Goal: Transaction & Acquisition: Download file/media

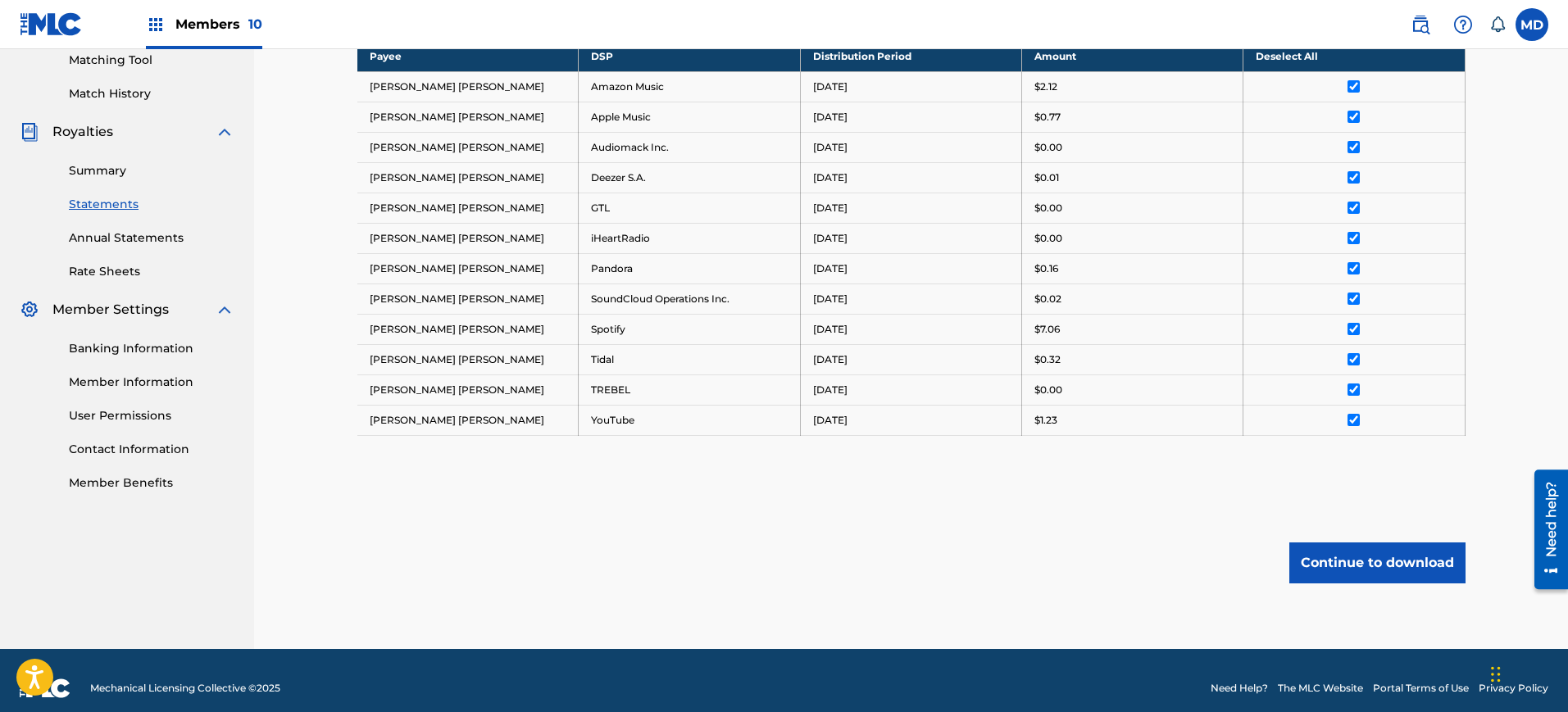
click at [943, 611] on div "Royalty Statements Select your desired payee from the Payee drop-down menu. The…" at bounding box center [912, 156] width 1108 height 985
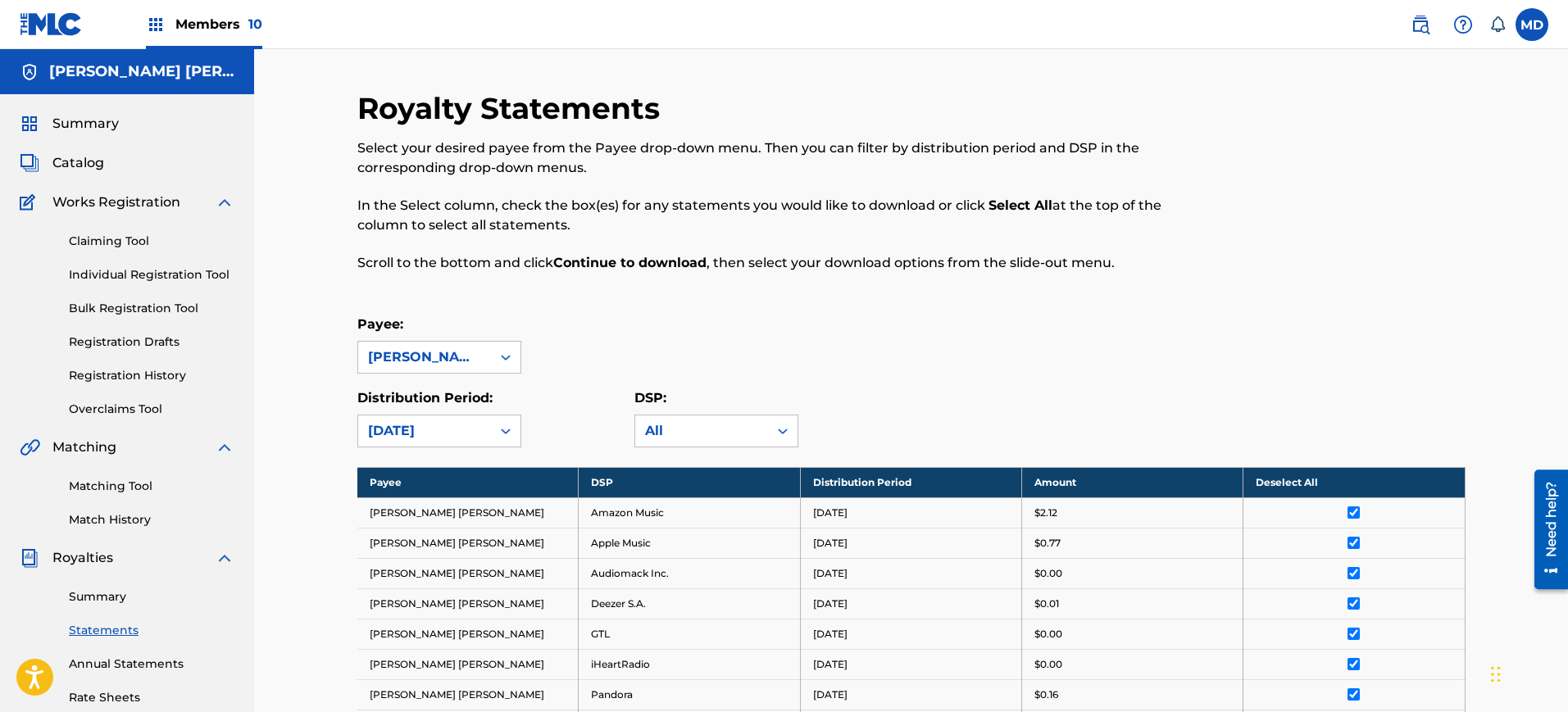
scroll to position [1, 0]
click at [95, 124] on span "Summary" at bounding box center [85, 122] width 66 height 20
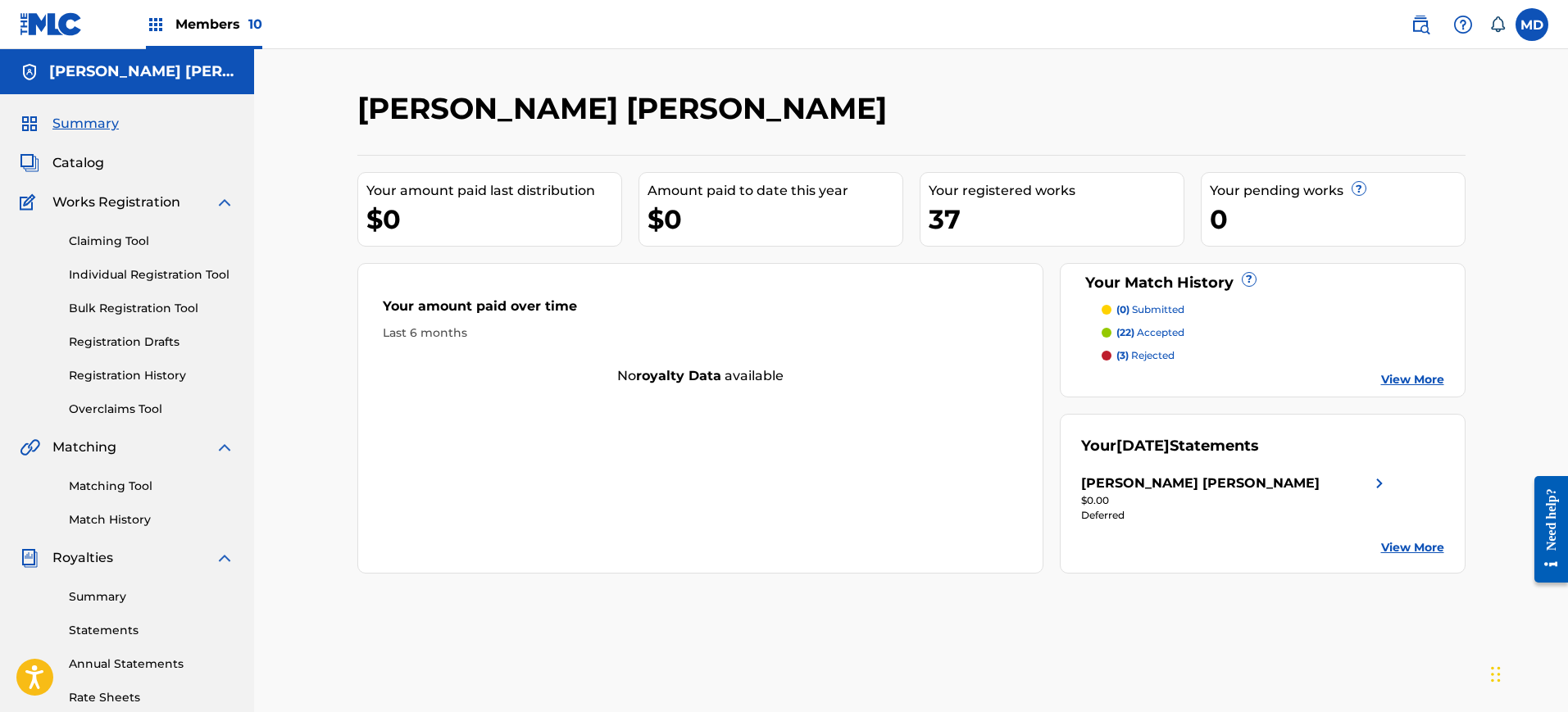
click at [105, 591] on link "Summary" at bounding box center [152, 597] width 166 height 17
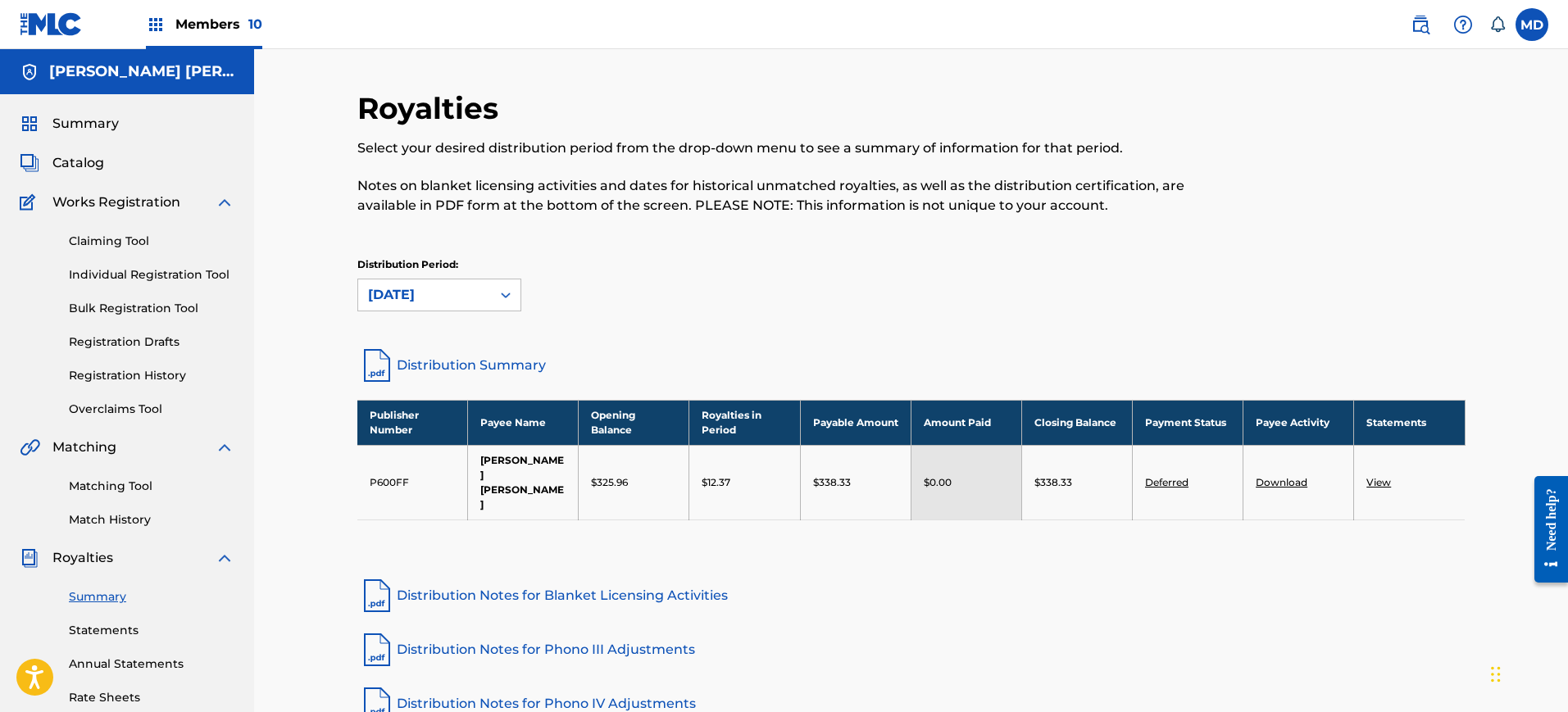
click at [541, 270] on div "Distribution Period: [DATE]" at bounding box center [912, 284] width 1108 height 54
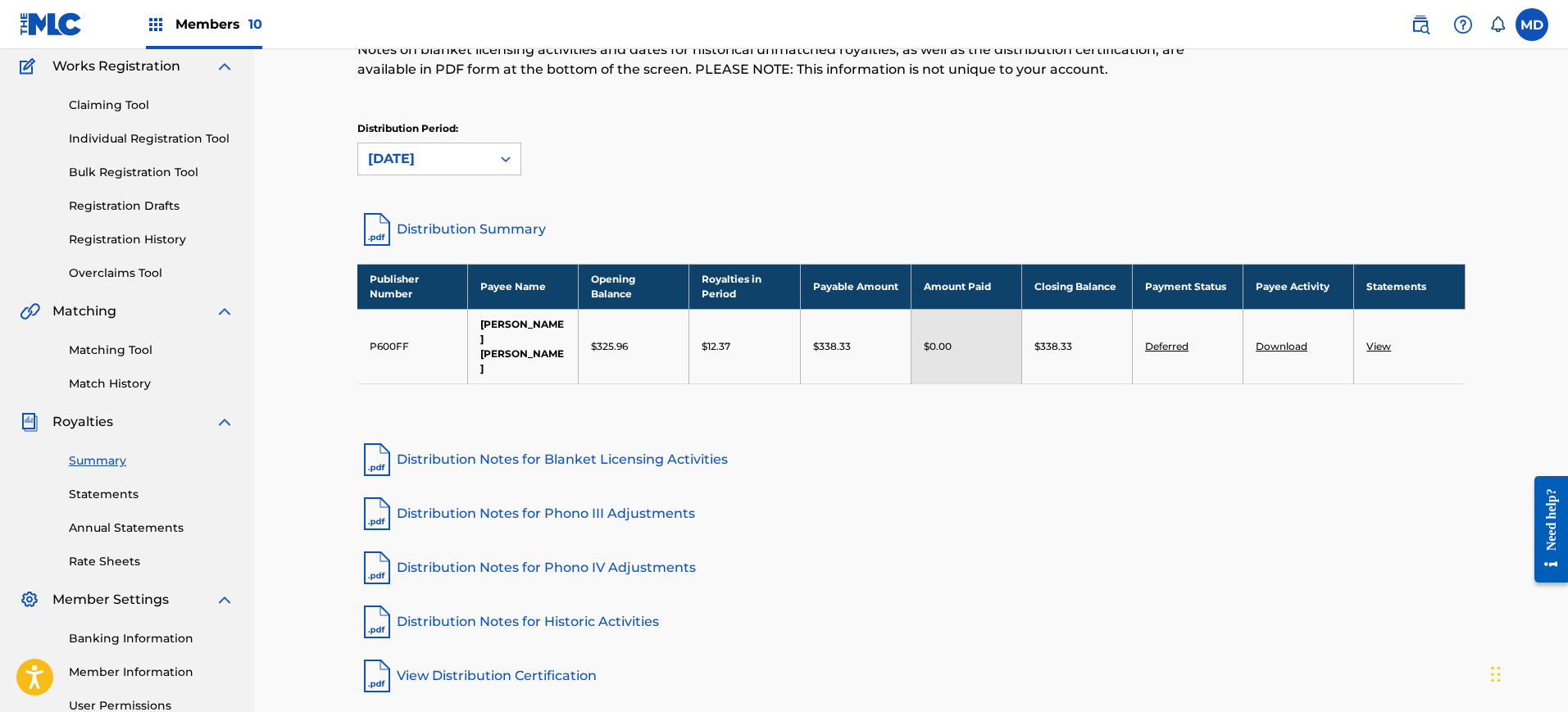
scroll to position [138, 0]
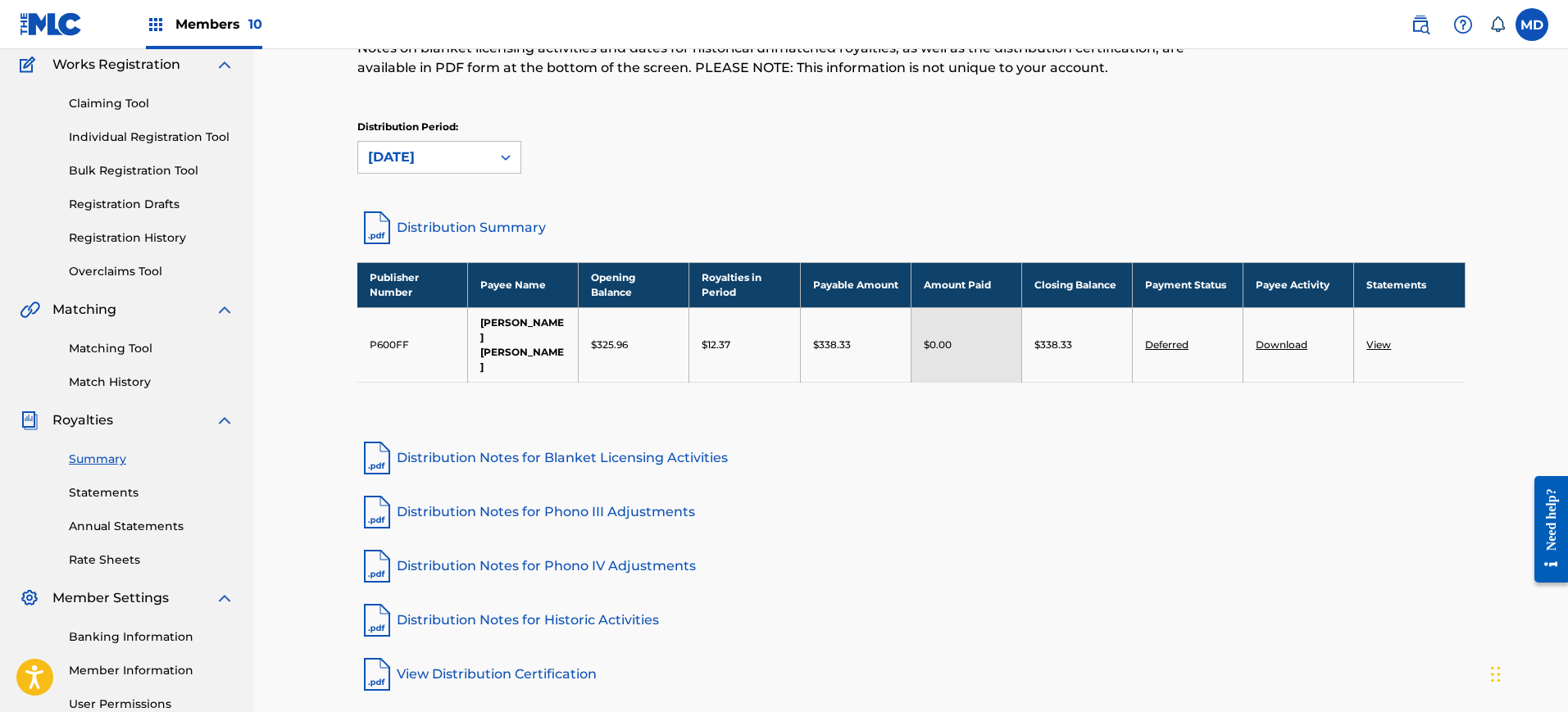
click at [94, 480] on div "Summary Statements Annual Statements Rate Sheets" at bounding box center [127, 499] width 215 height 139
click at [94, 495] on link "Statements" at bounding box center [152, 492] width 166 height 17
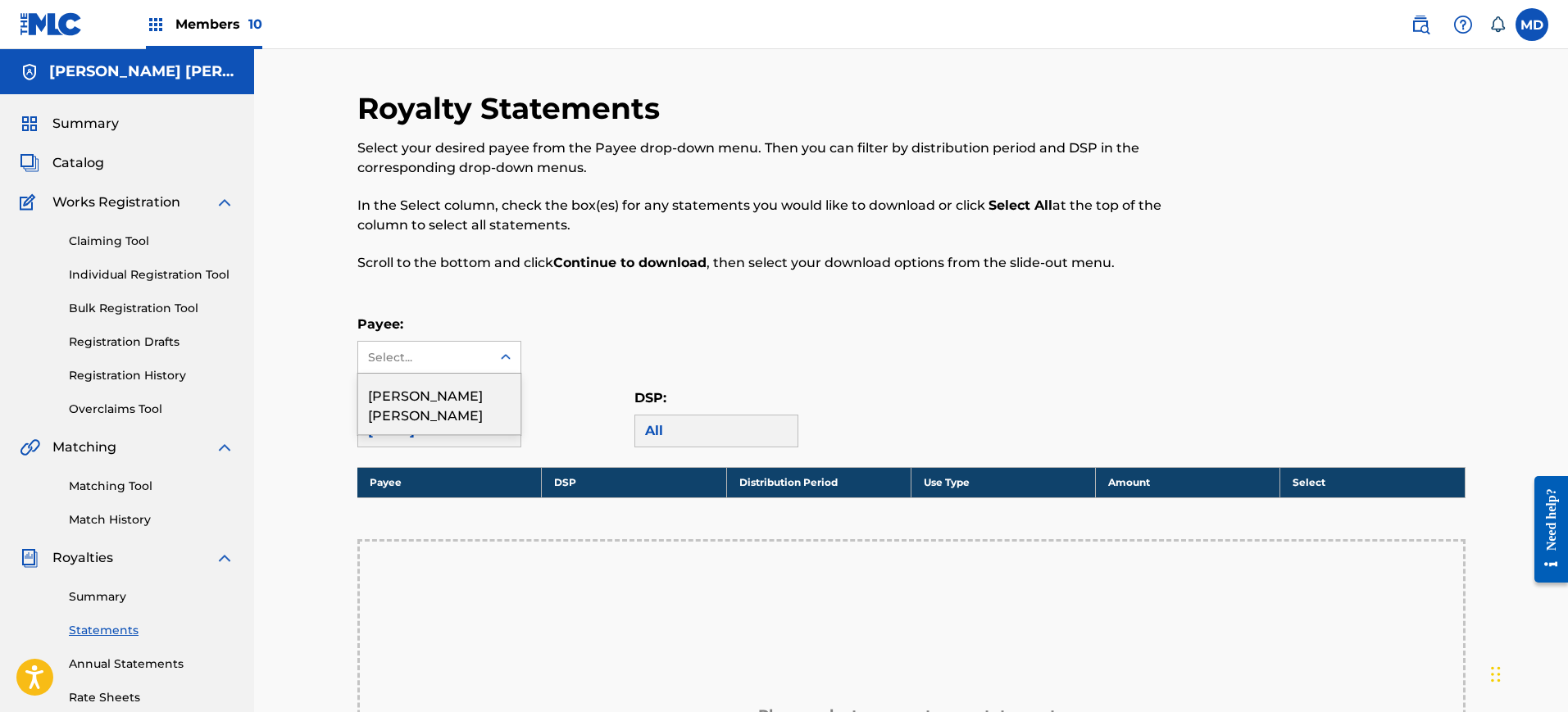
click at [418, 362] on div "Select..." at bounding box center [424, 357] width 112 height 17
click at [427, 397] on div "[PERSON_NAME] [PERSON_NAME]" at bounding box center [439, 403] width 162 height 60
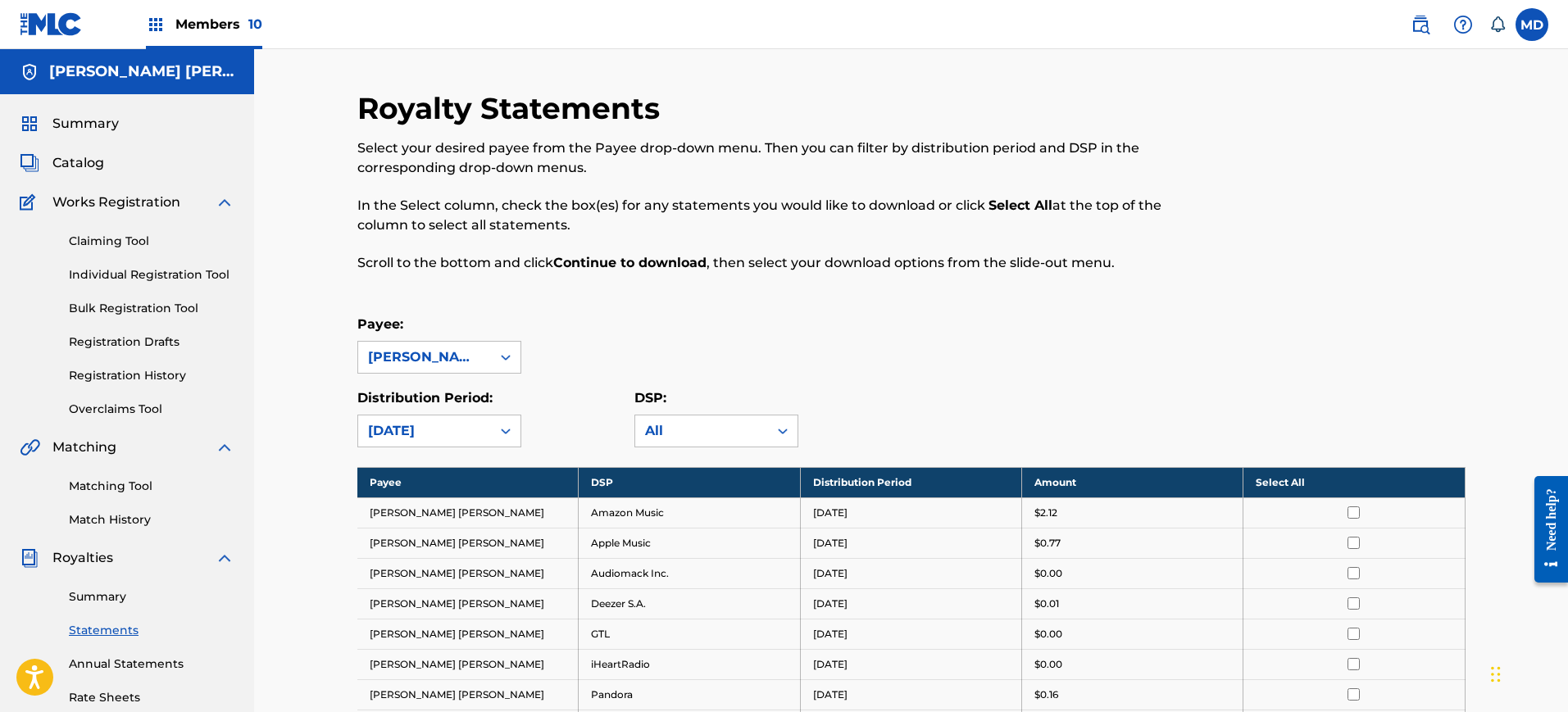
scroll to position [61, 0]
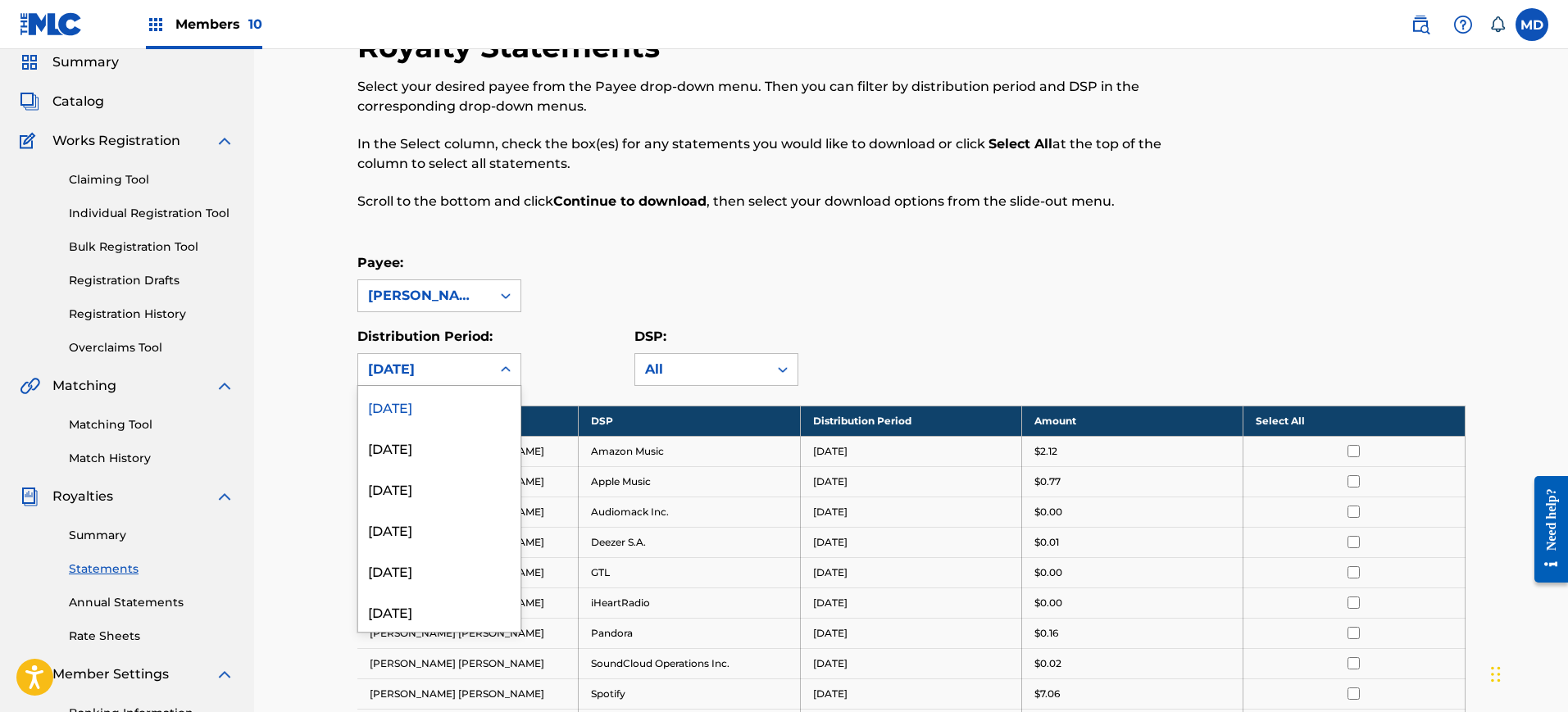
click at [435, 380] on div "[DATE]" at bounding box center [425, 369] width 133 height 31
click at [439, 446] on div "[DATE]" at bounding box center [439, 448] width 162 height 41
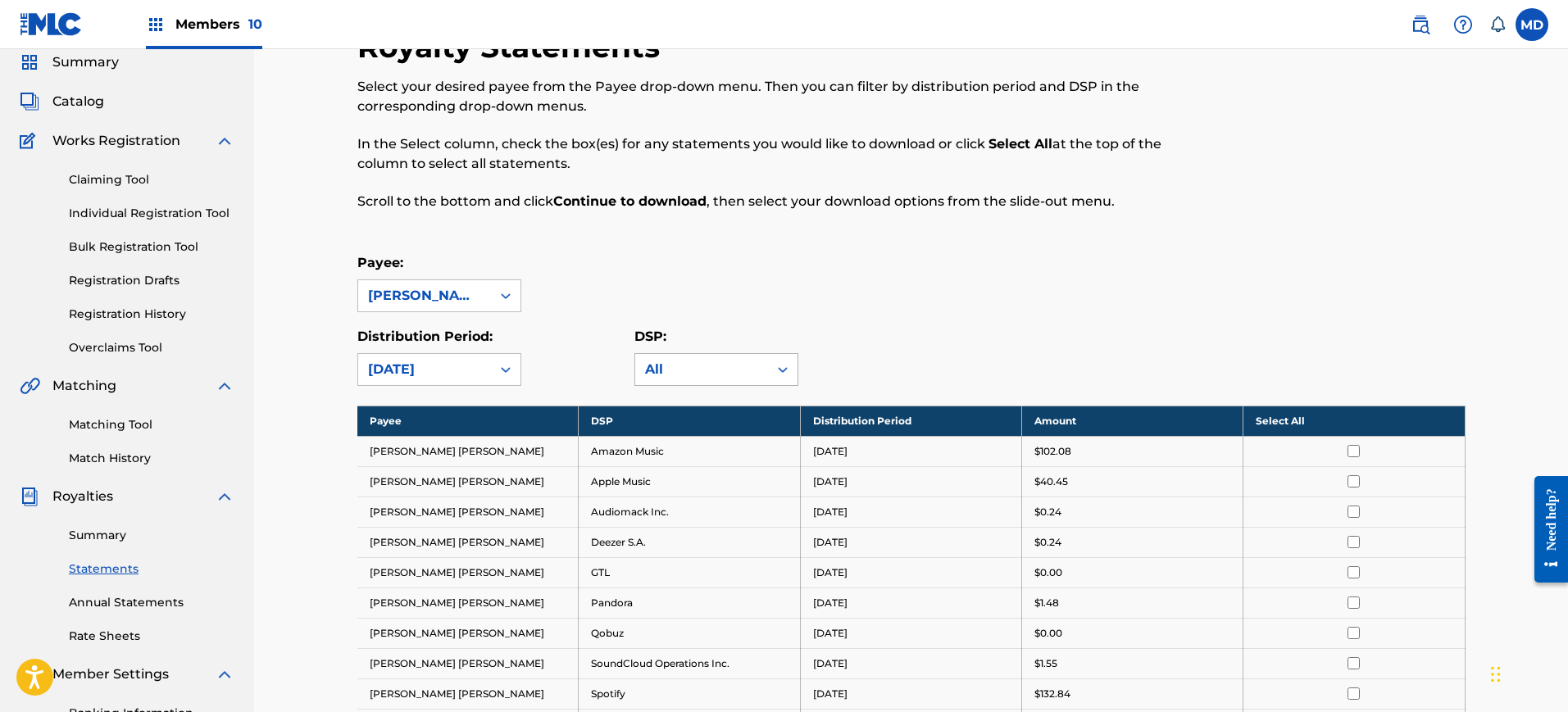
click at [733, 378] on div "All" at bounding box center [701, 369] width 113 height 20
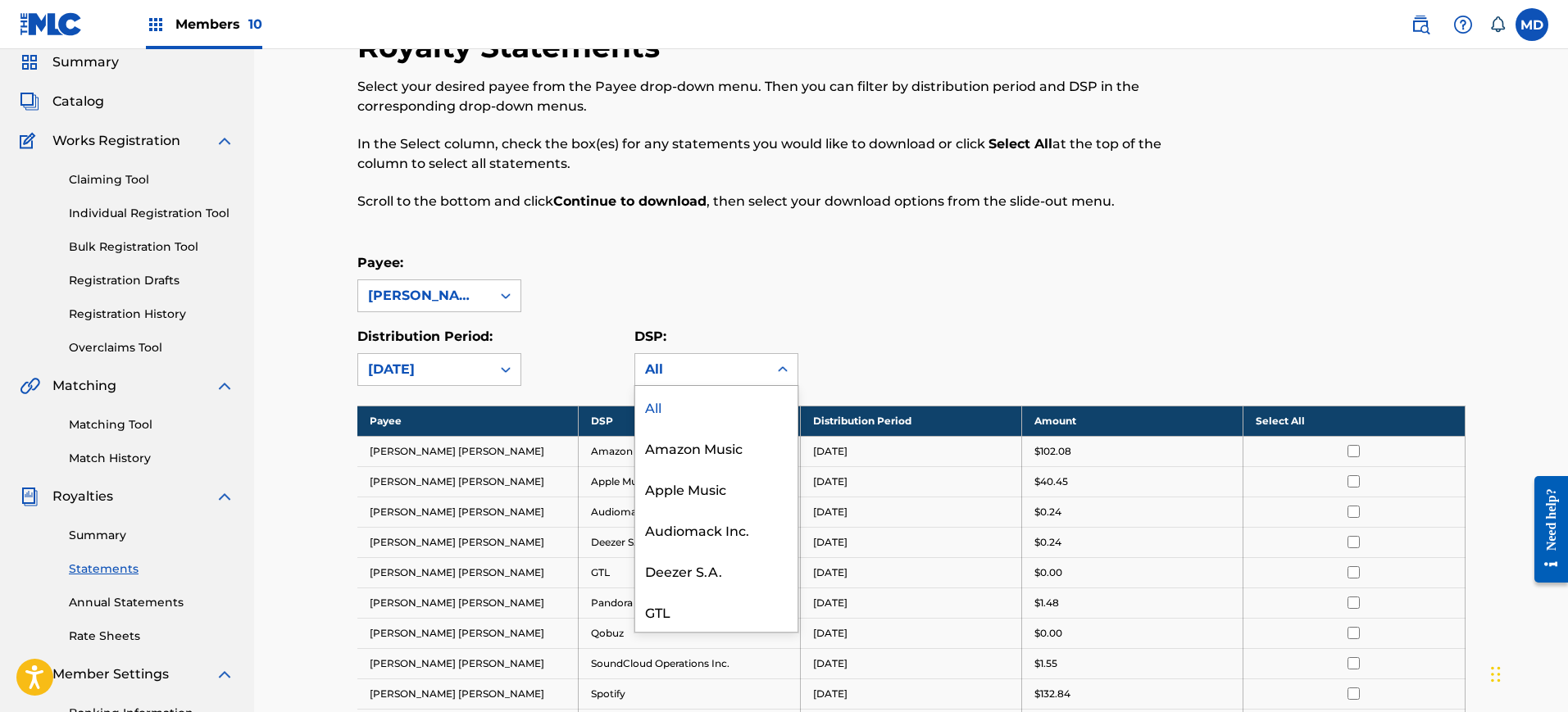
click at [711, 411] on div "All" at bounding box center [716, 407] width 162 height 41
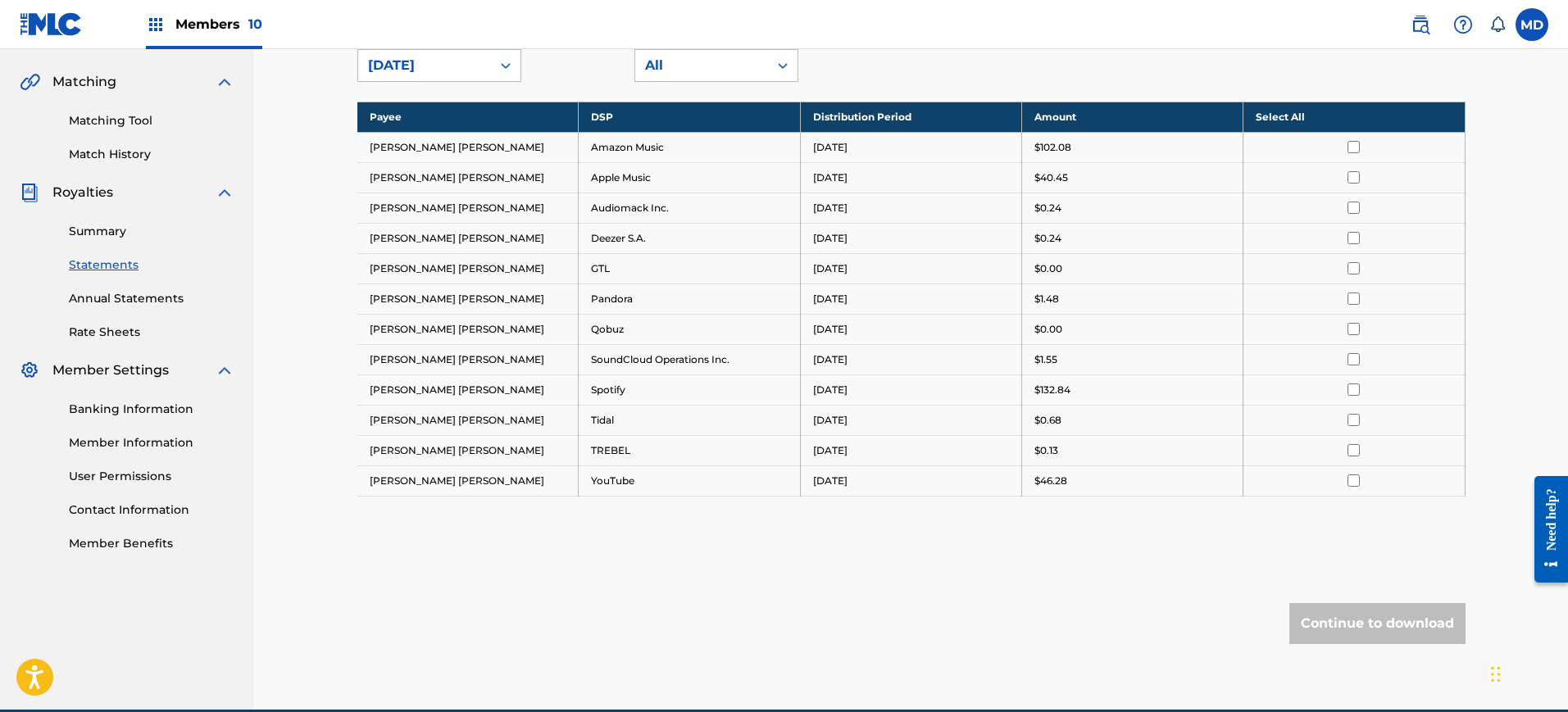
scroll to position [365, 0]
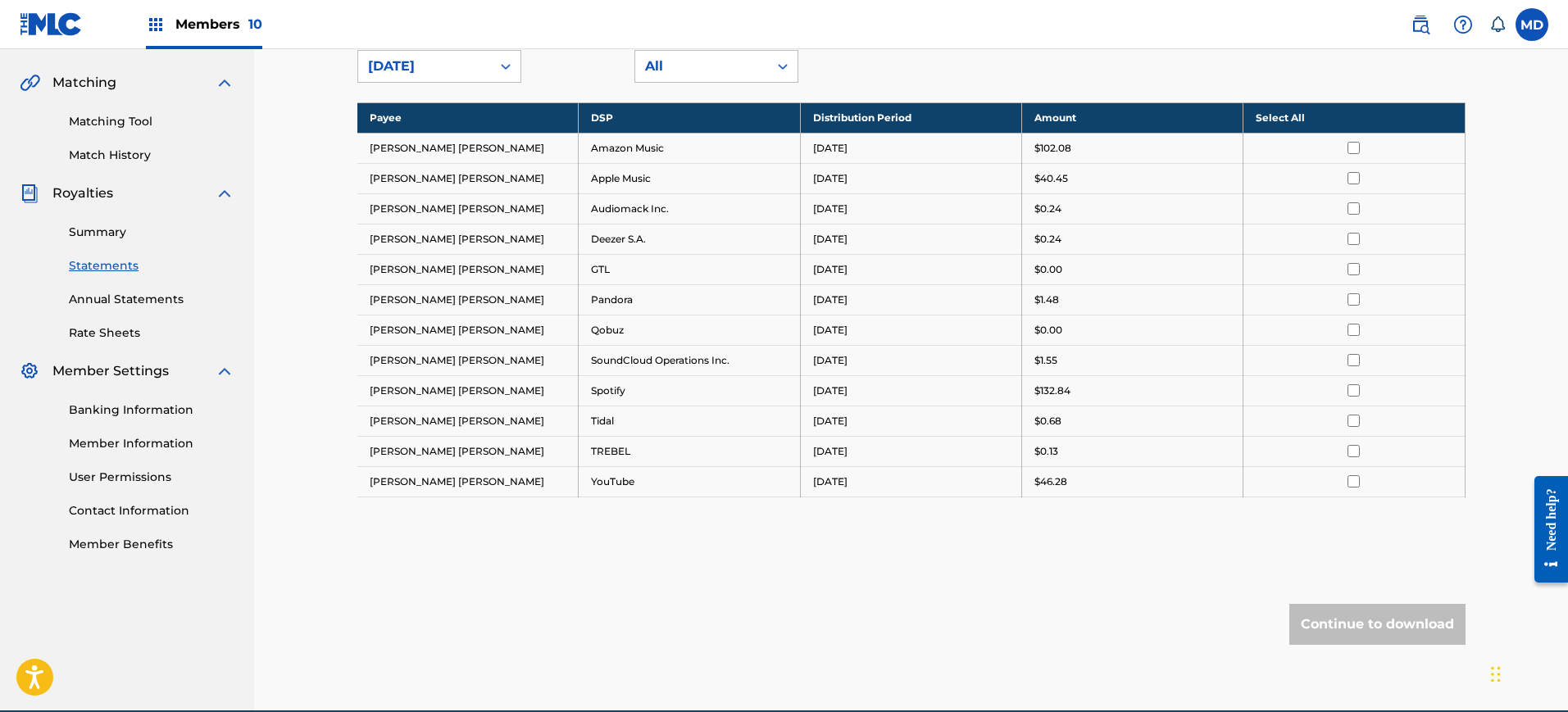
click at [1311, 110] on th "Select All" at bounding box center [1354, 117] width 222 height 31
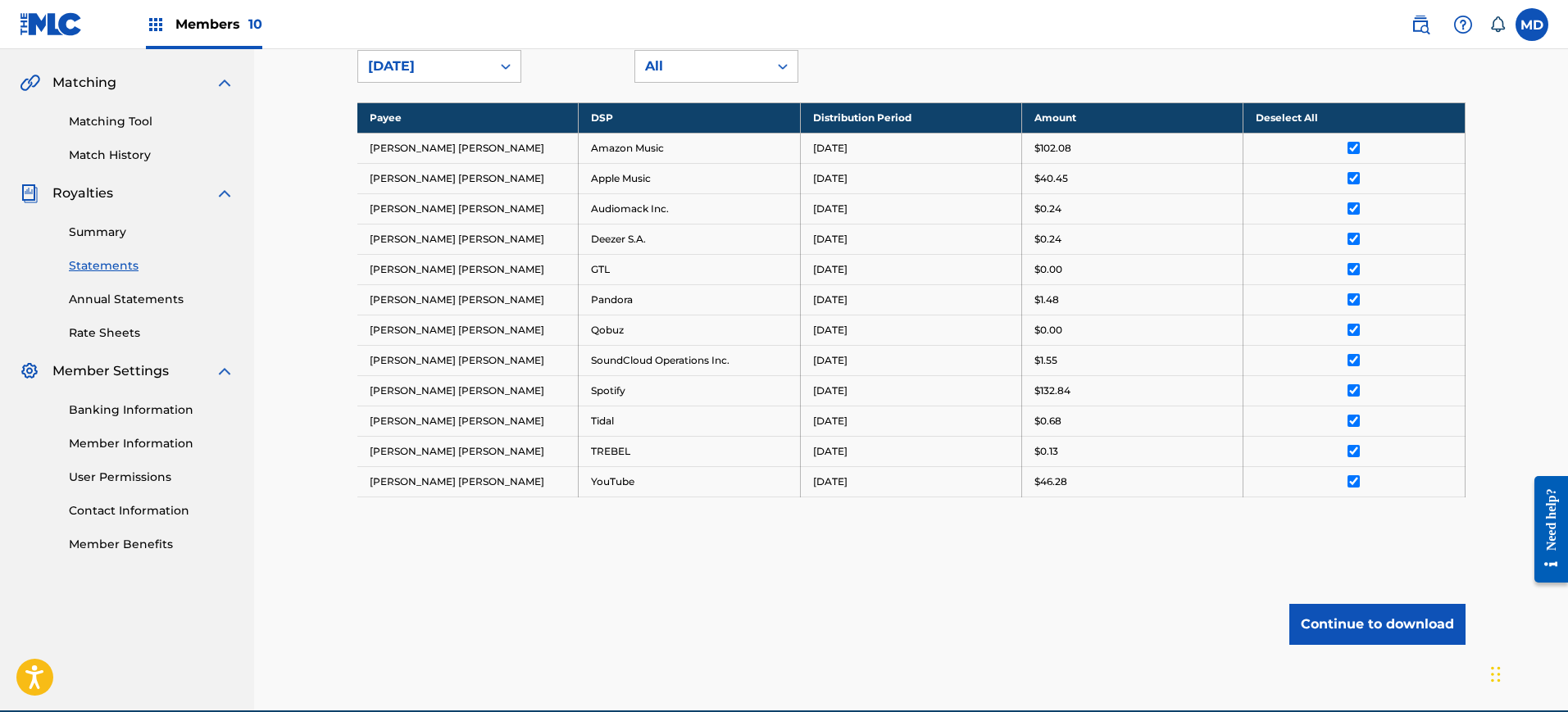
click at [1327, 128] on th "Deselect All" at bounding box center [1354, 117] width 222 height 31
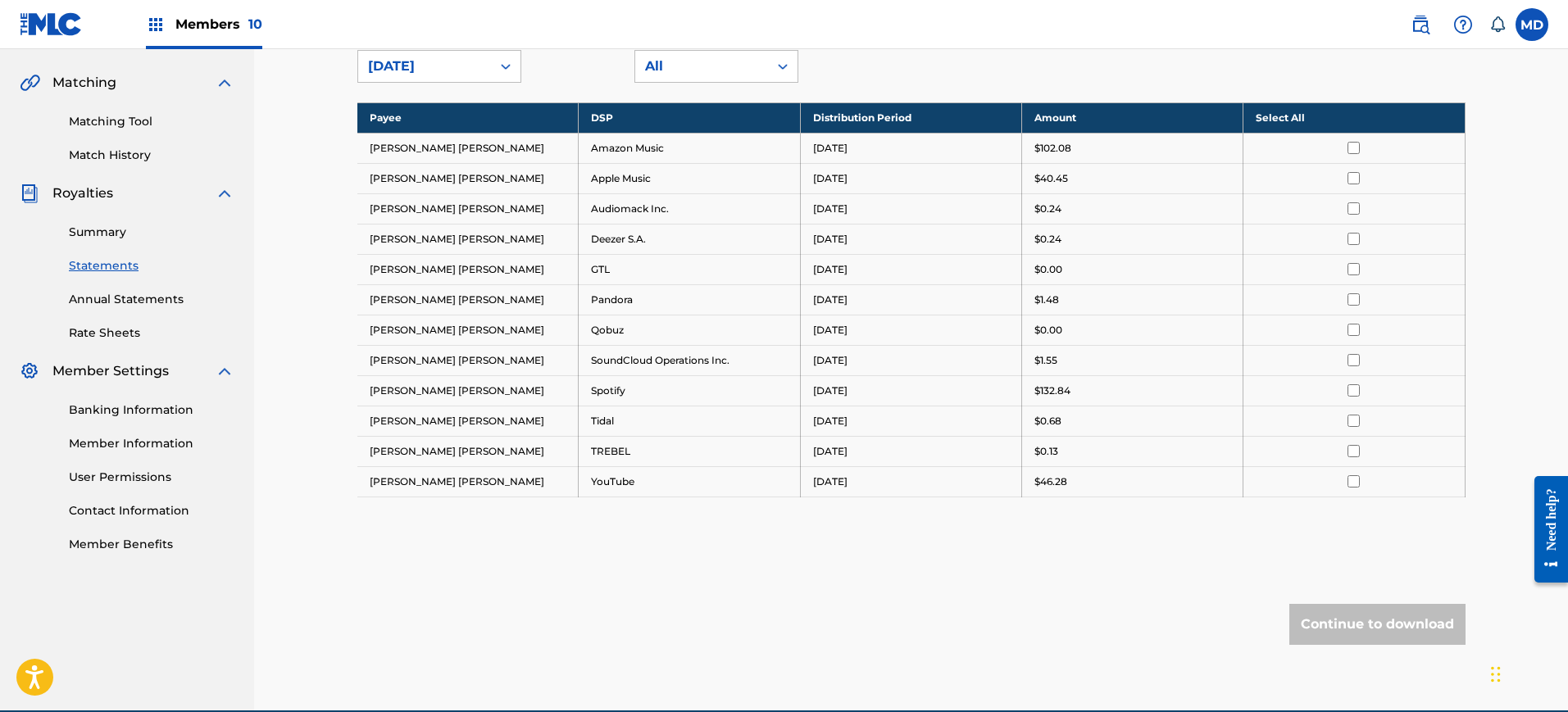
click at [1357, 149] on input "checkbox" at bounding box center [1353, 147] width 12 height 12
click at [1351, 178] on input "checkbox" at bounding box center [1353, 178] width 12 height 12
click at [1351, 208] on input "checkbox" at bounding box center [1353, 208] width 12 height 12
click at [1351, 240] on input "checkbox" at bounding box center [1353, 238] width 12 height 12
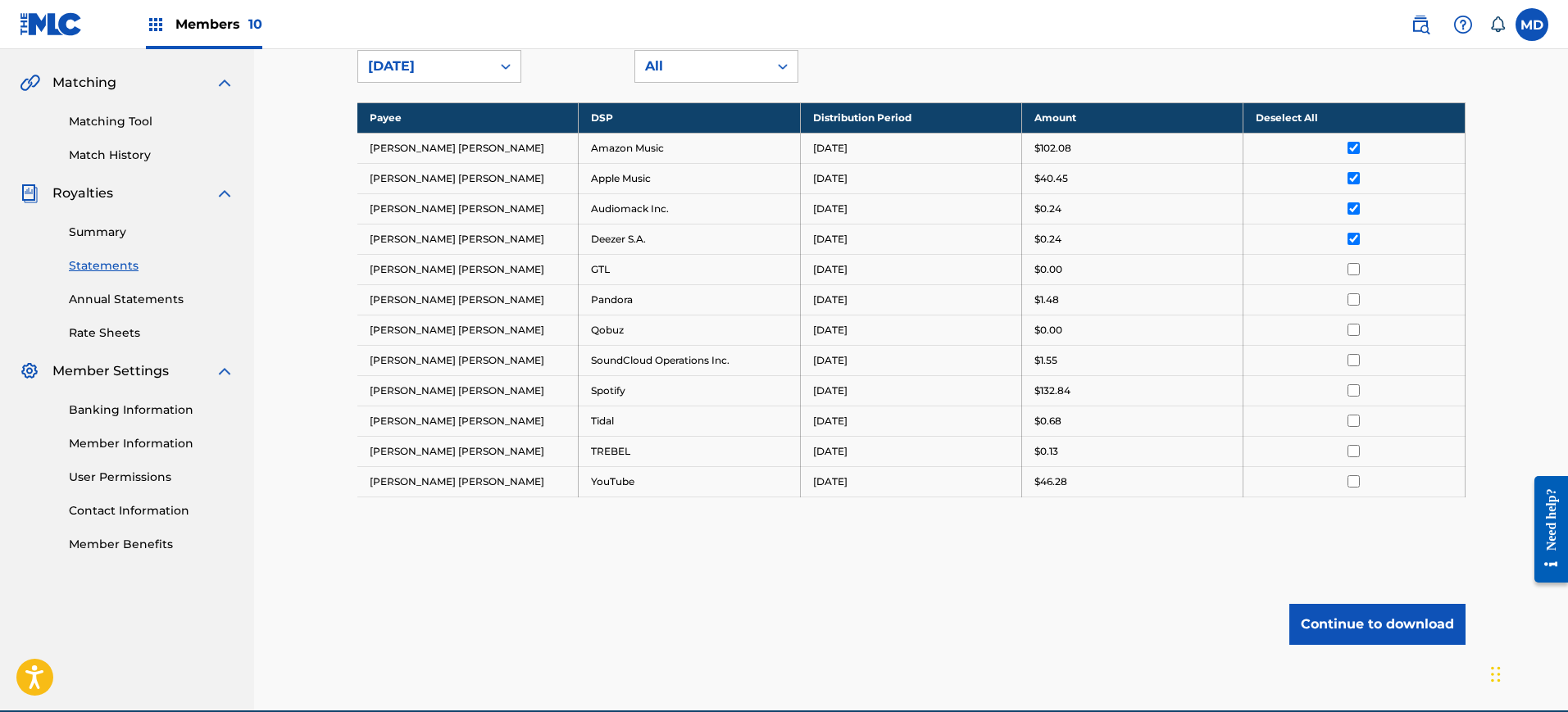
click at [1352, 276] on td at bounding box center [1354, 269] width 222 height 31
click at [1352, 268] on input "checkbox" at bounding box center [1353, 269] width 12 height 12
click at [1359, 298] on input "checkbox" at bounding box center [1353, 299] width 12 height 12
click at [1356, 341] on td at bounding box center [1354, 329] width 222 height 31
click at [1356, 332] on input "checkbox" at bounding box center [1353, 329] width 12 height 12
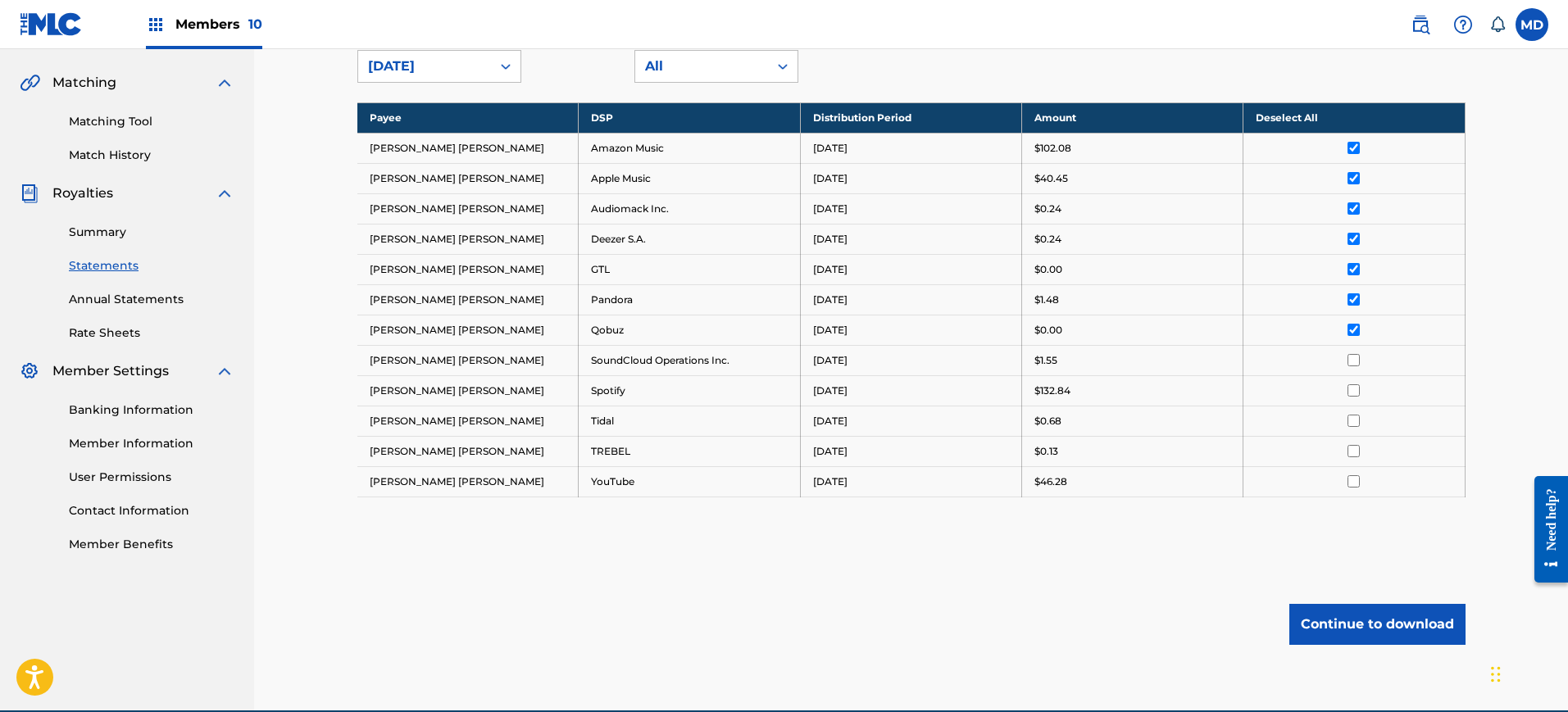
click at [1354, 362] on input "checkbox" at bounding box center [1353, 359] width 12 height 12
click at [1358, 386] on input "checkbox" at bounding box center [1353, 390] width 12 height 12
click at [1353, 421] on input "checkbox" at bounding box center [1353, 420] width 12 height 12
click at [1352, 451] on input "checkbox" at bounding box center [1353, 450] width 12 height 12
click at [1354, 483] on input "checkbox" at bounding box center [1353, 481] width 12 height 12
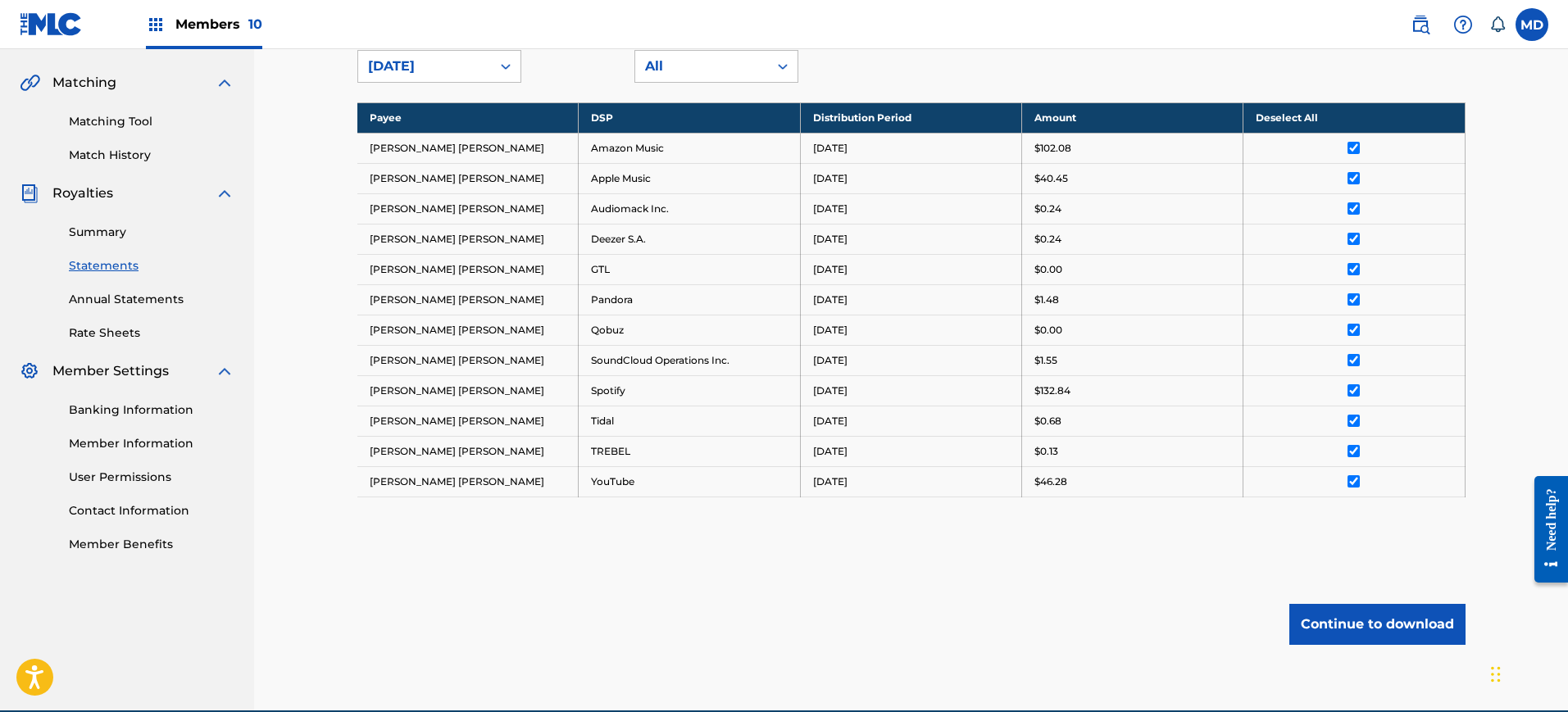
click at [1358, 613] on button "Continue to download" at bounding box center [1377, 625] width 176 height 41
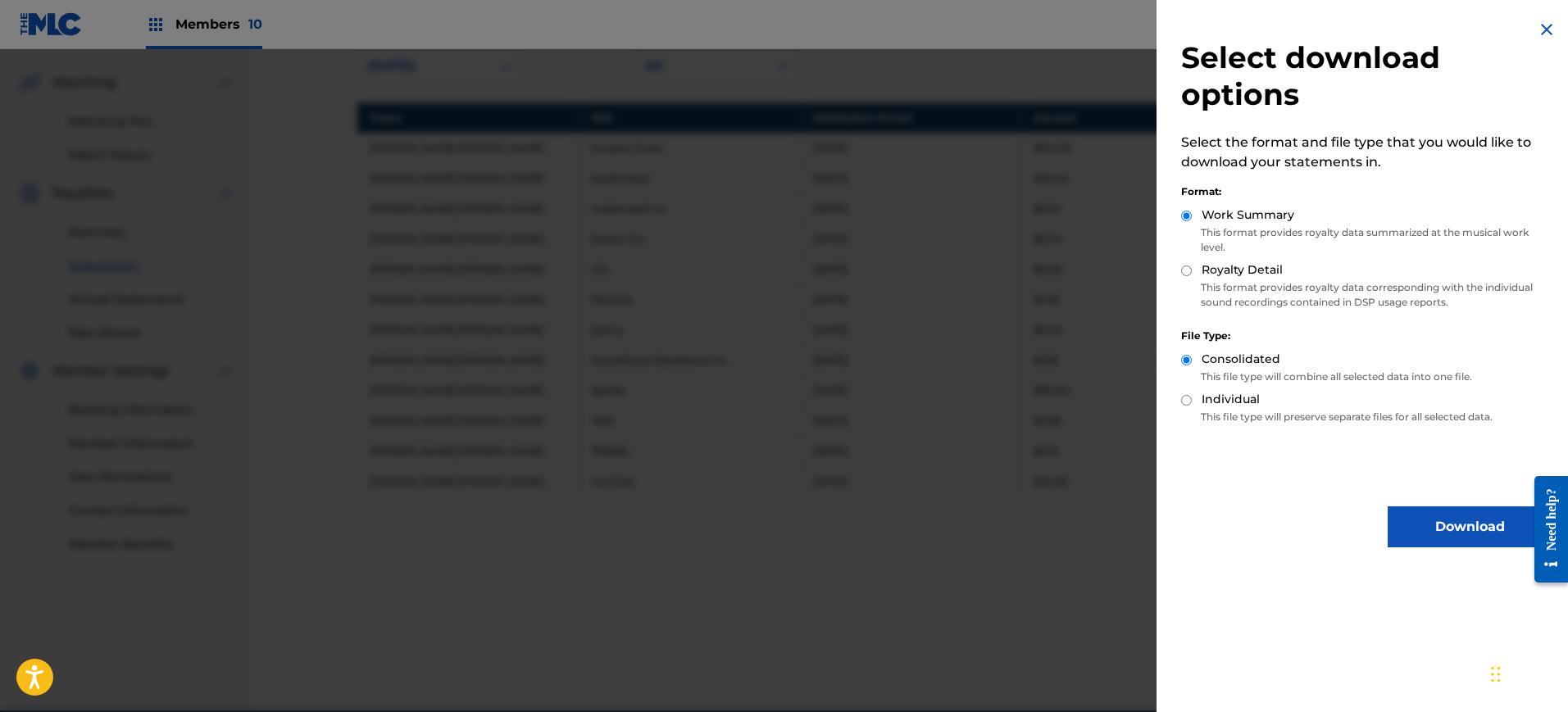
click at [1183, 275] on input "Royalty Detail" at bounding box center [1185, 270] width 10 height 10
radio input "true"
click at [1189, 405] on input "Individual" at bounding box center [1185, 399] width 10 height 10
radio input "true"
click at [1194, 356] on div "Consolidated" at bounding box center [1366, 360] width 371 height 19
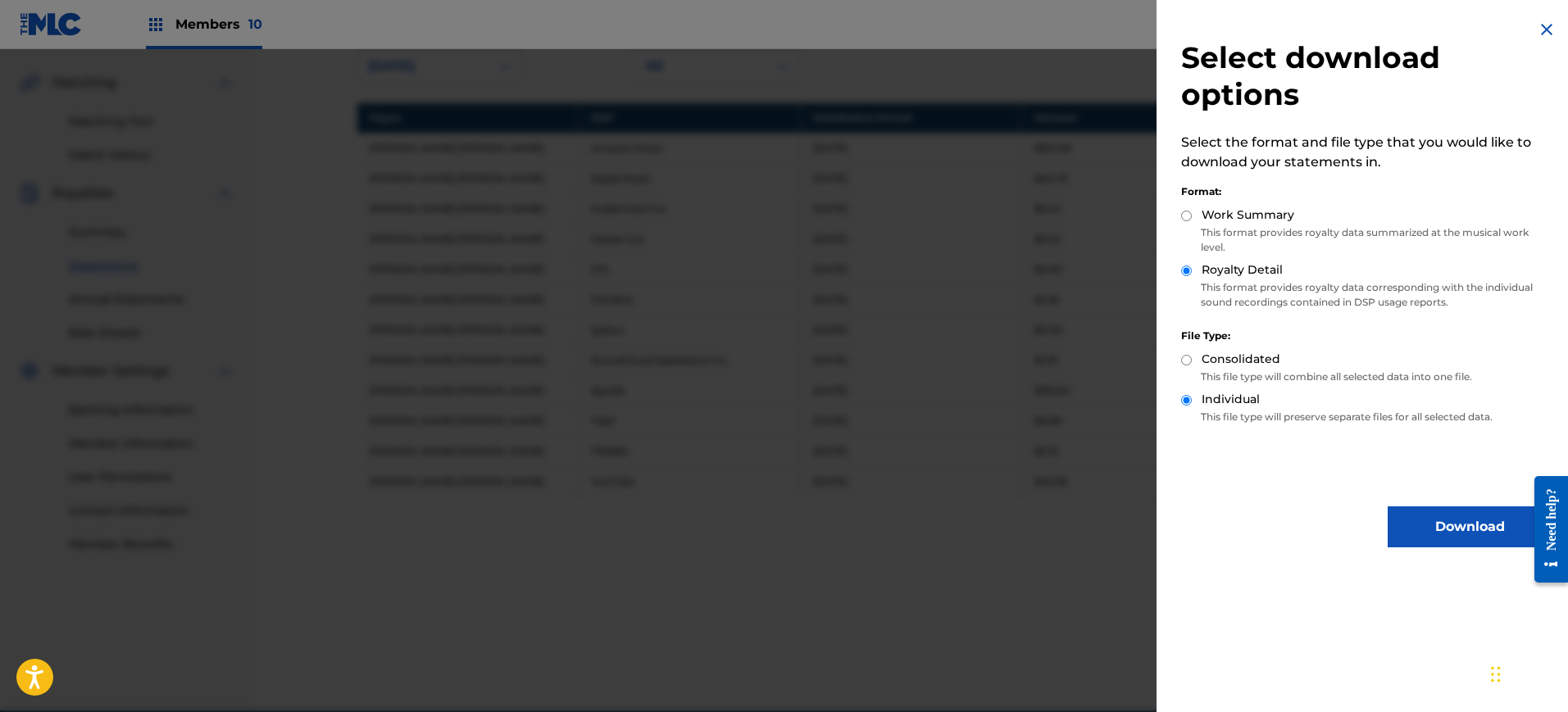
click at [1187, 360] on input "Consolidated" at bounding box center [1185, 359] width 10 height 10
radio input "true"
click at [1183, 215] on div "Select download options Select the format and file type that you would like to …" at bounding box center [1366, 283] width 420 height 567
click at [1183, 215] on input "Work Summary" at bounding box center [1185, 215] width 10 height 10
radio input "true"
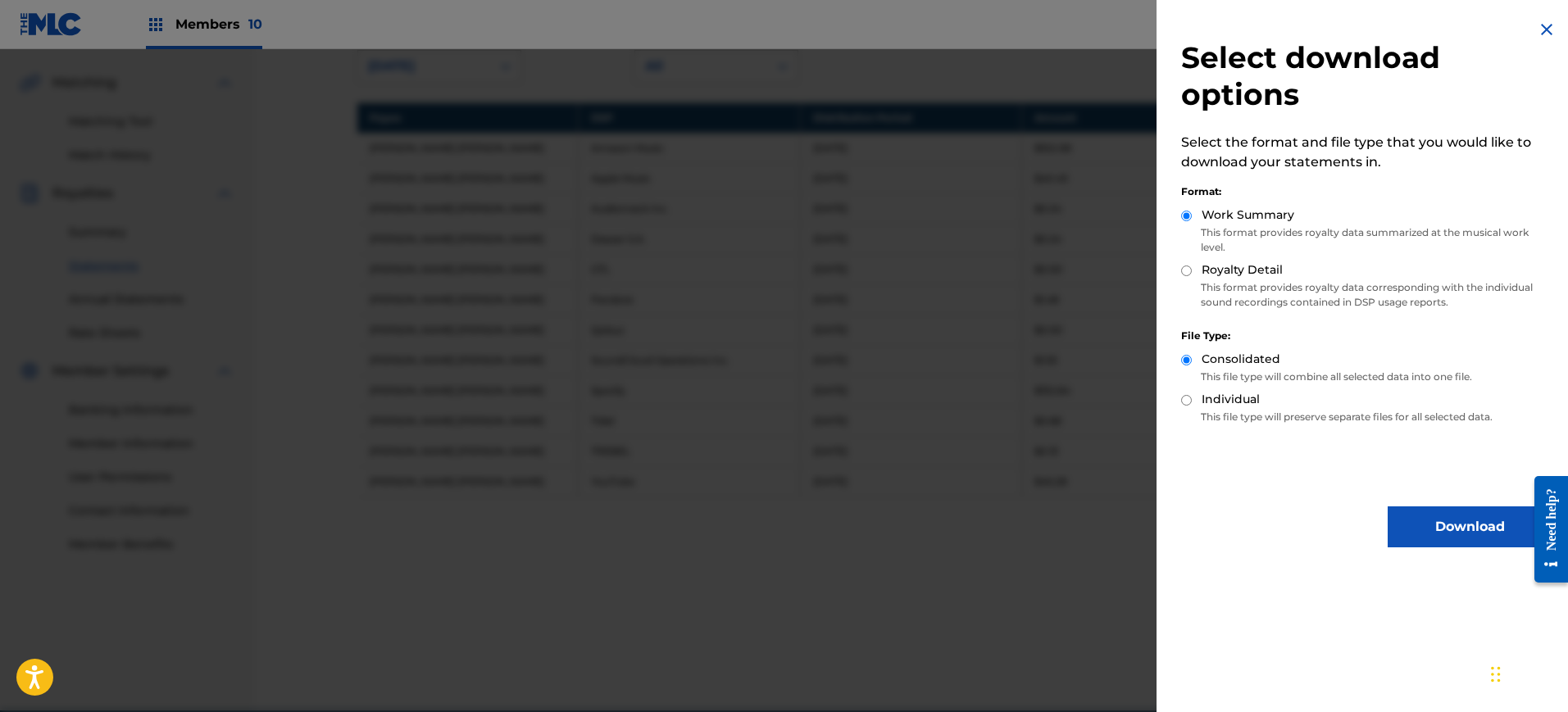
click at [1262, 292] on p "This format provides royalty data corresponding with the individual sound recor…" at bounding box center [1366, 295] width 371 height 30
click at [1184, 270] on input "Royalty Detail" at bounding box center [1185, 270] width 10 height 10
radio input "true"
click at [1387, 517] on button "Download" at bounding box center [1469, 527] width 164 height 41
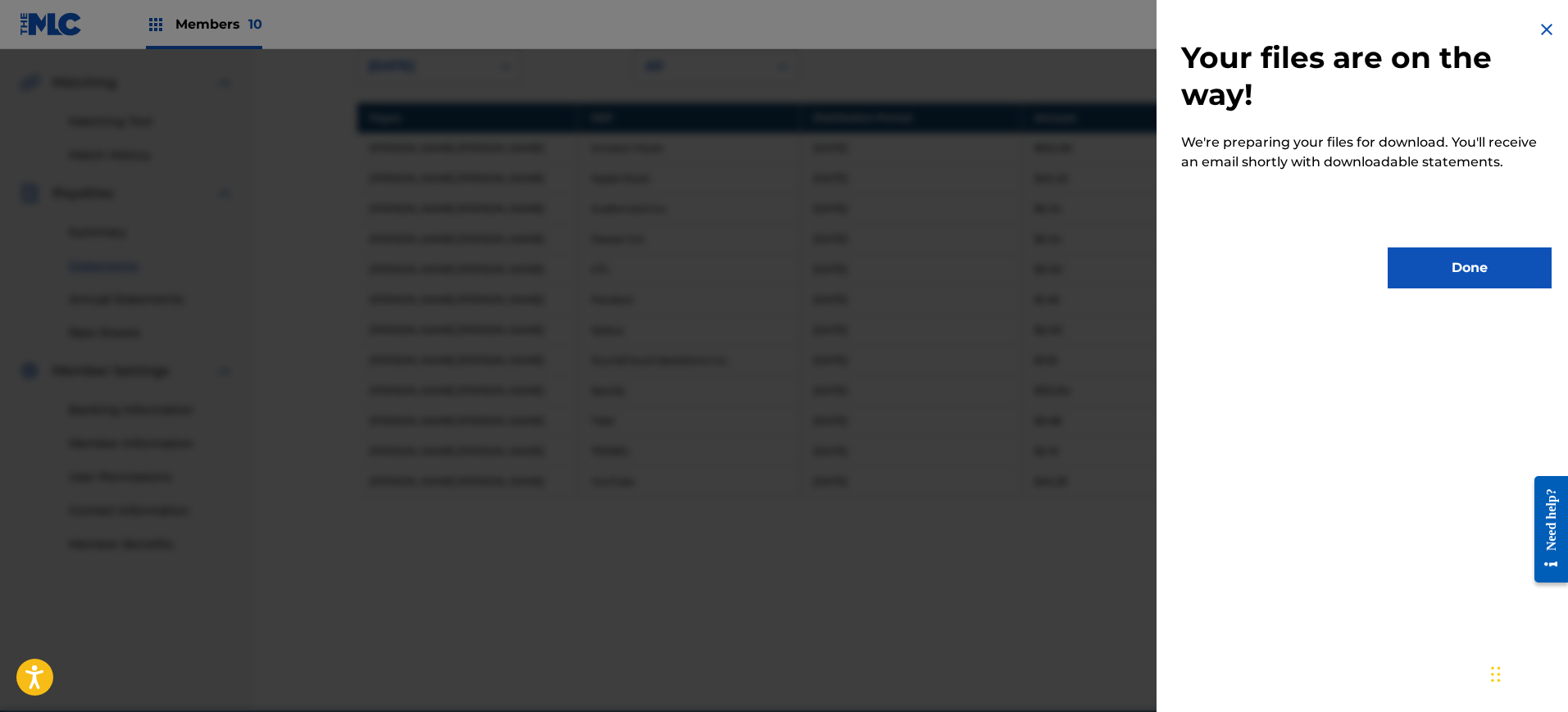
click at [1481, 257] on button "Done" at bounding box center [1469, 268] width 164 height 41
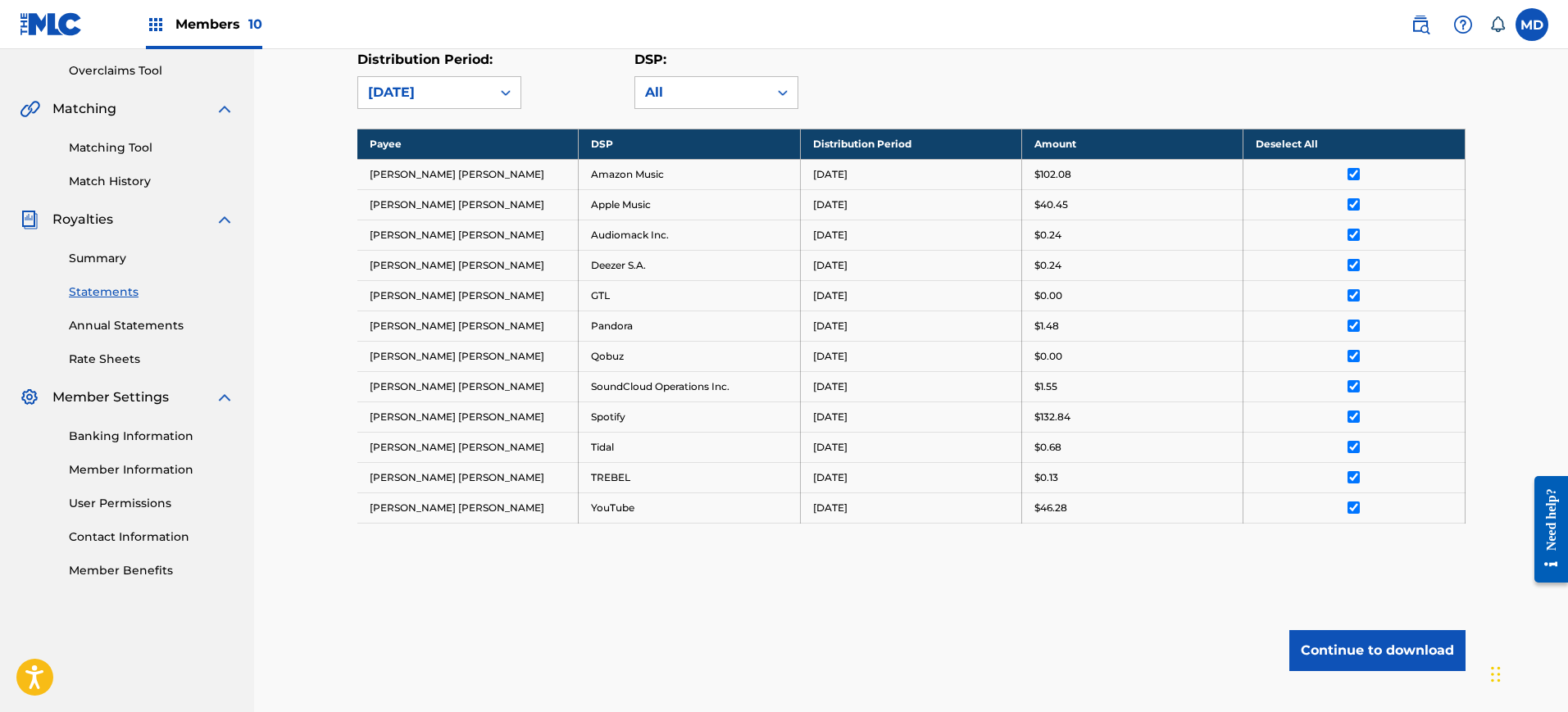
scroll to position [336, 0]
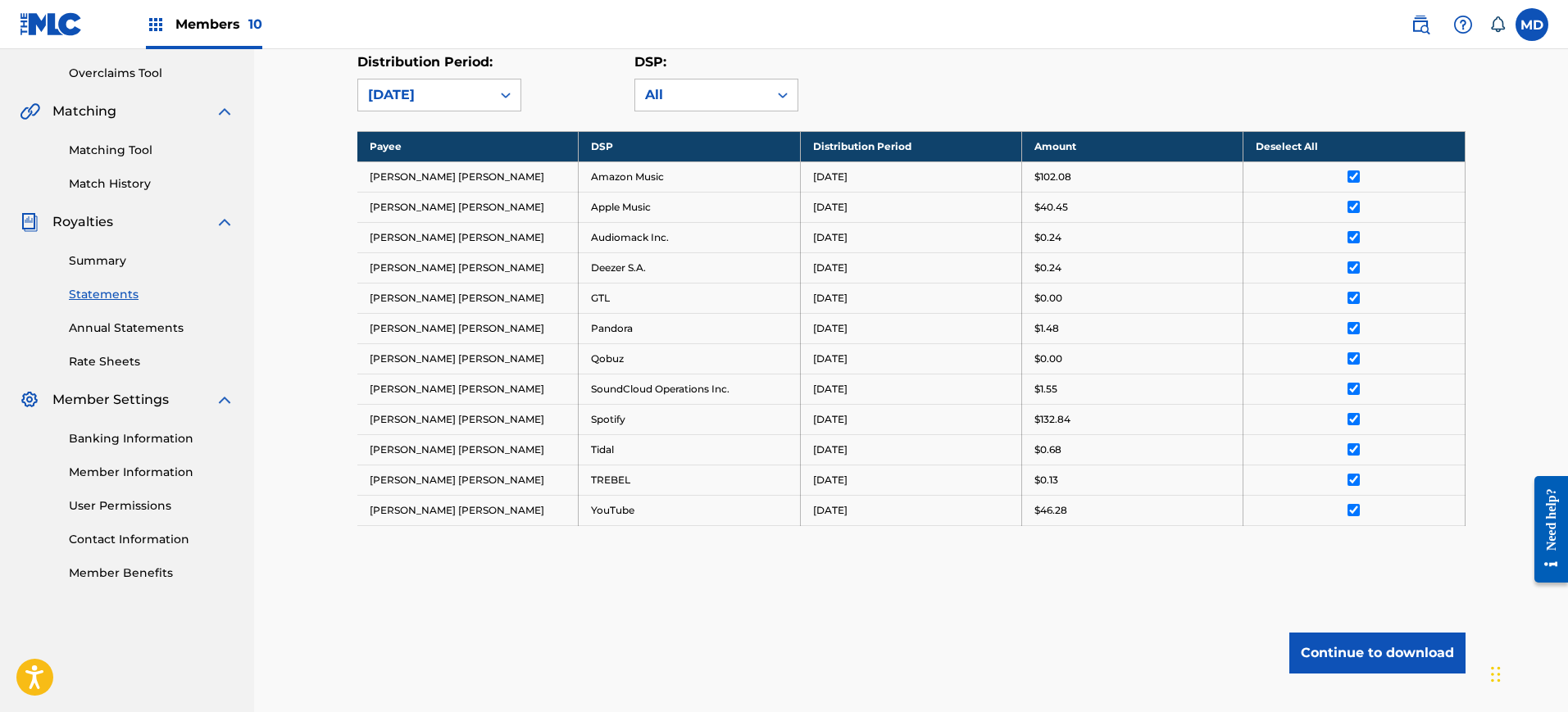
click at [1352, 145] on th "Deselect All" at bounding box center [1354, 146] width 222 height 31
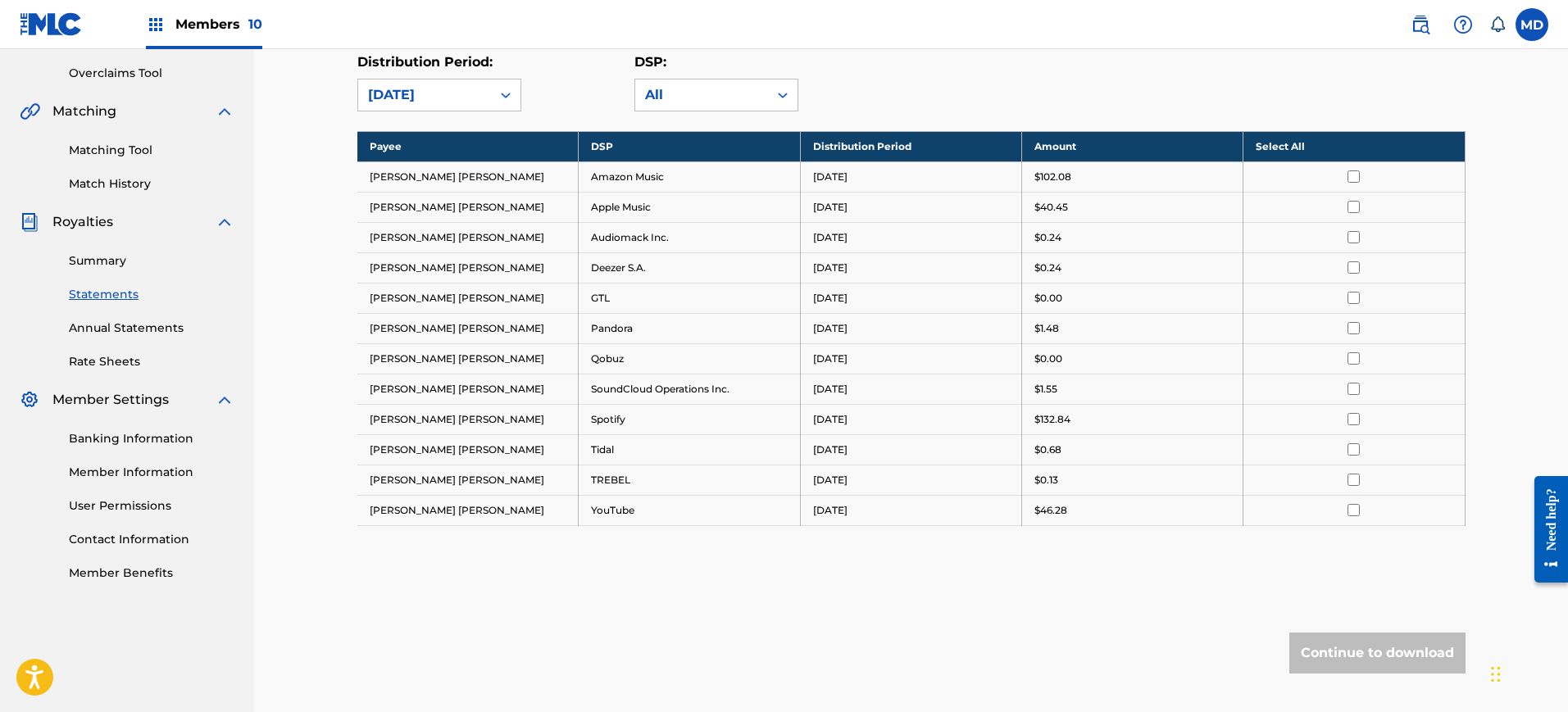
click at [1350, 422] on input "checkbox" at bounding box center [1353, 419] width 12 height 12
click at [1337, 639] on button "Continue to download" at bounding box center [1377, 653] width 176 height 41
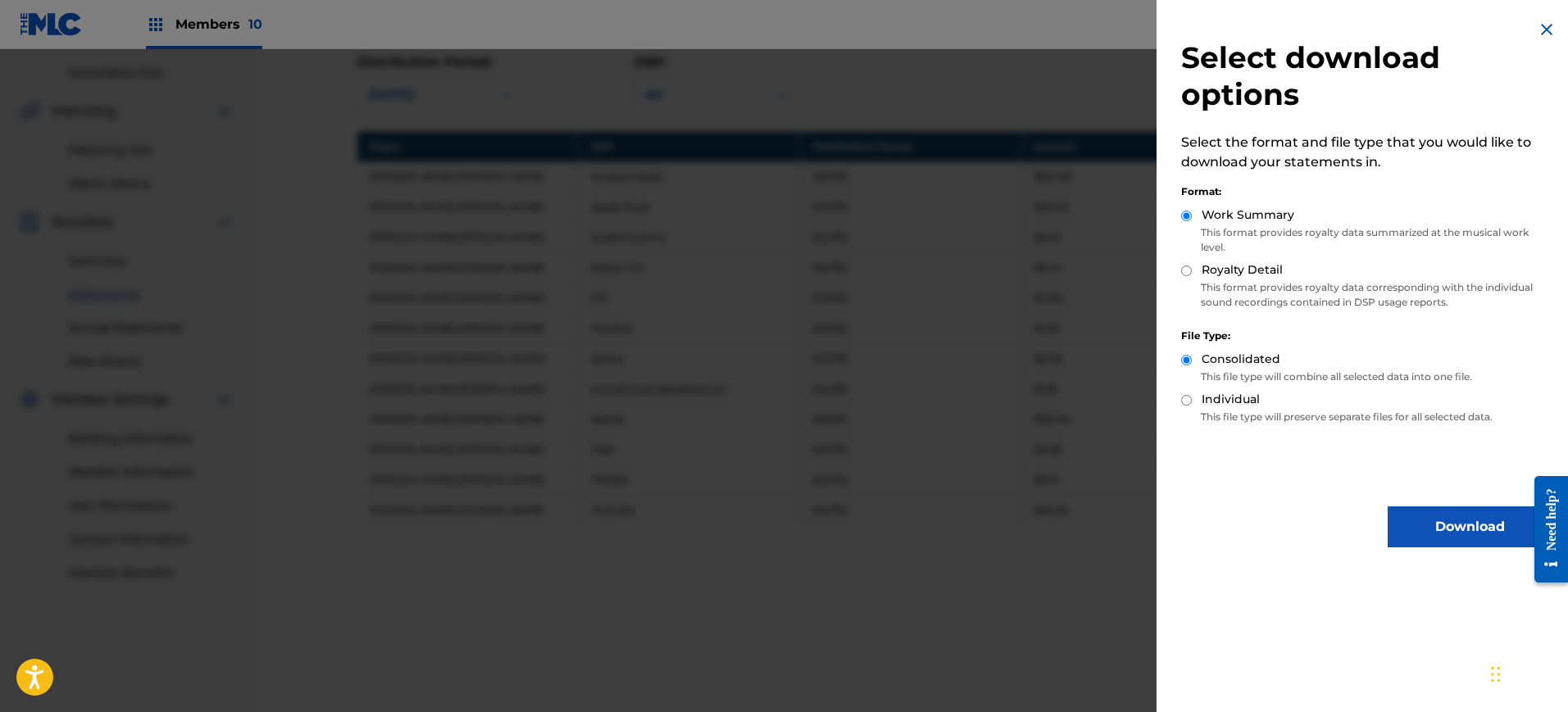
click at [1225, 285] on p "This format provides royalty data corresponding with the individual sound recor…" at bounding box center [1366, 295] width 371 height 30
click at [1438, 529] on button "Download" at bounding box center [1469, 527] width 164 height 41
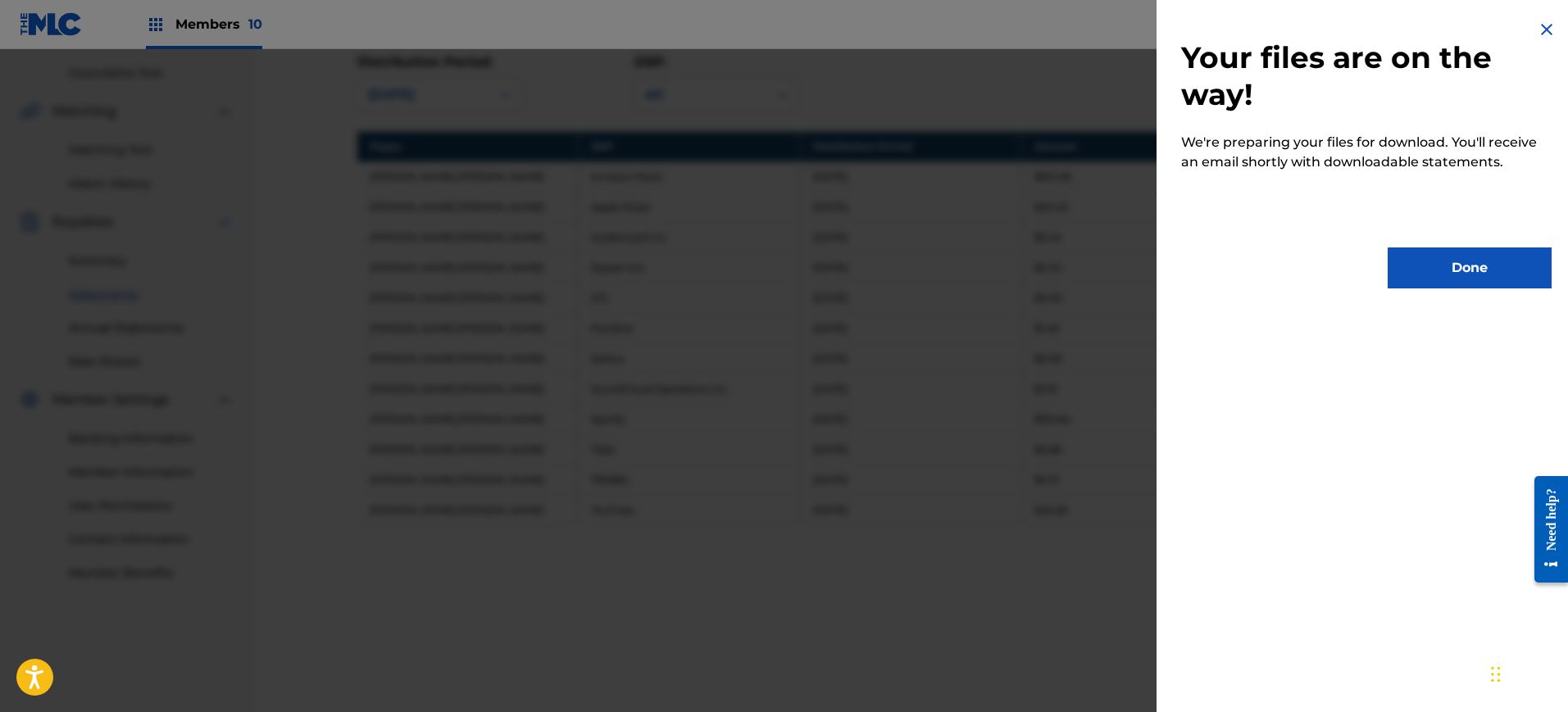
click at [1456, 284] on button "Done" at bounding box center [1469, 268] width 164 height 41
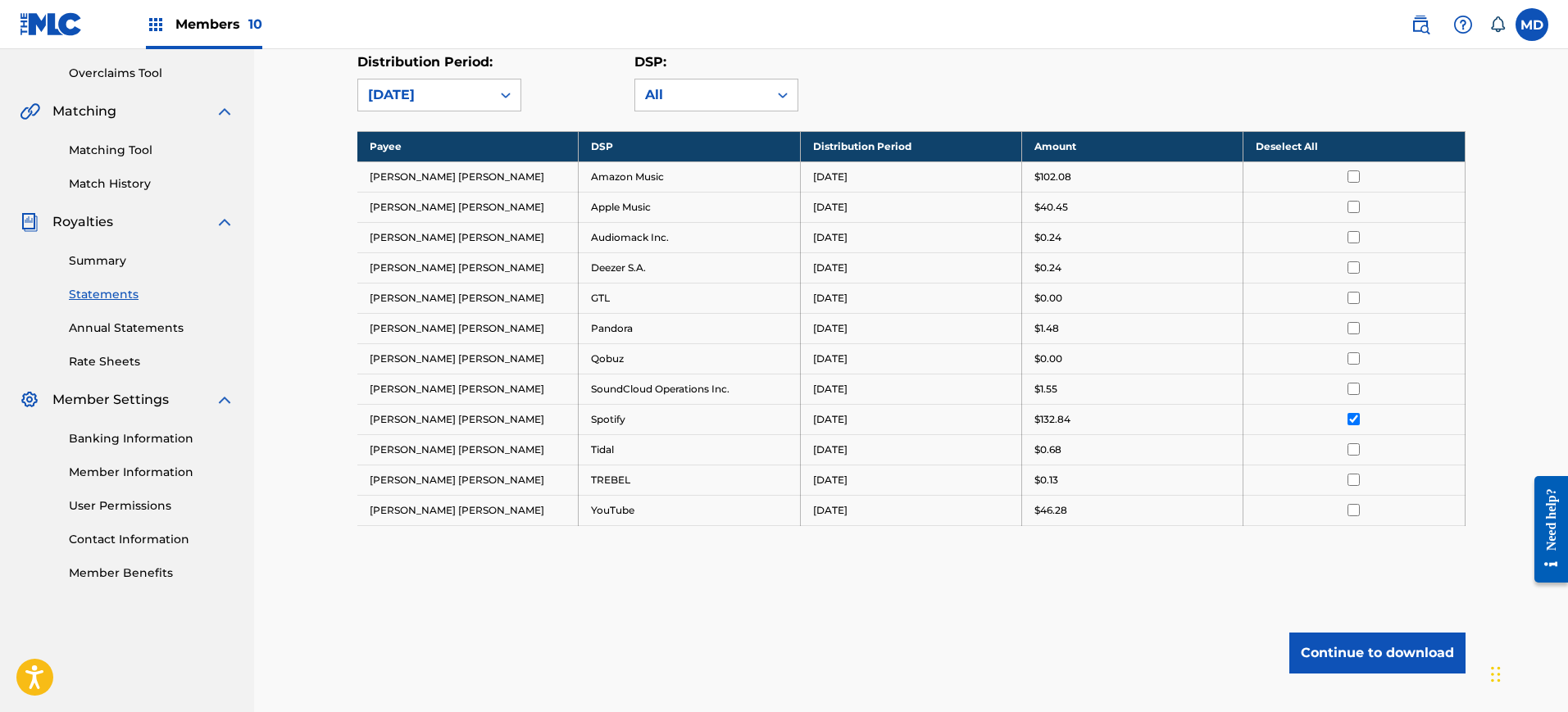
scroll to position [183, 0]
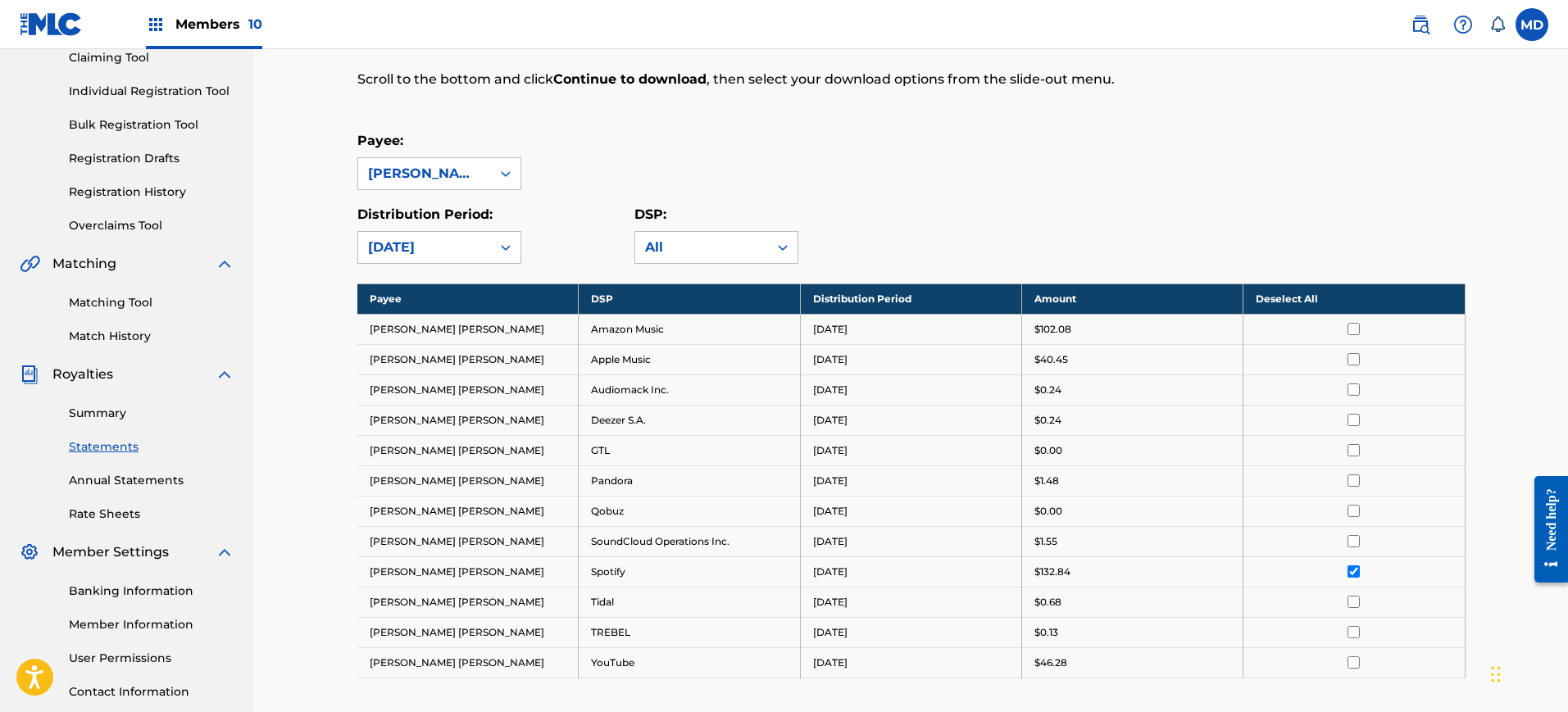
click at [113, 407] on link "Summary" at bounding box center [152, 413] width 166 height 17
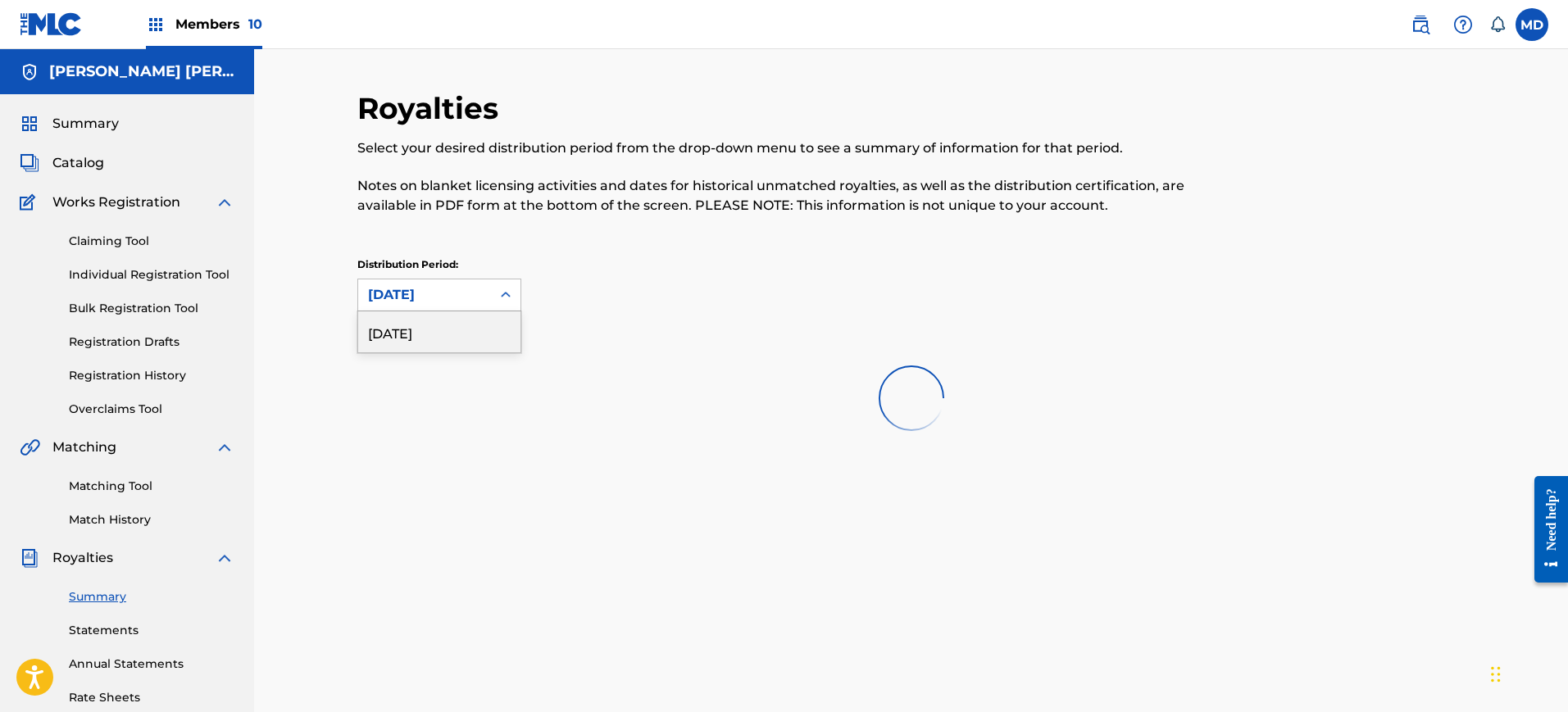
click at [460, 303] on div "[DATE]" at bounding box center [424, 294] width 113 height 20
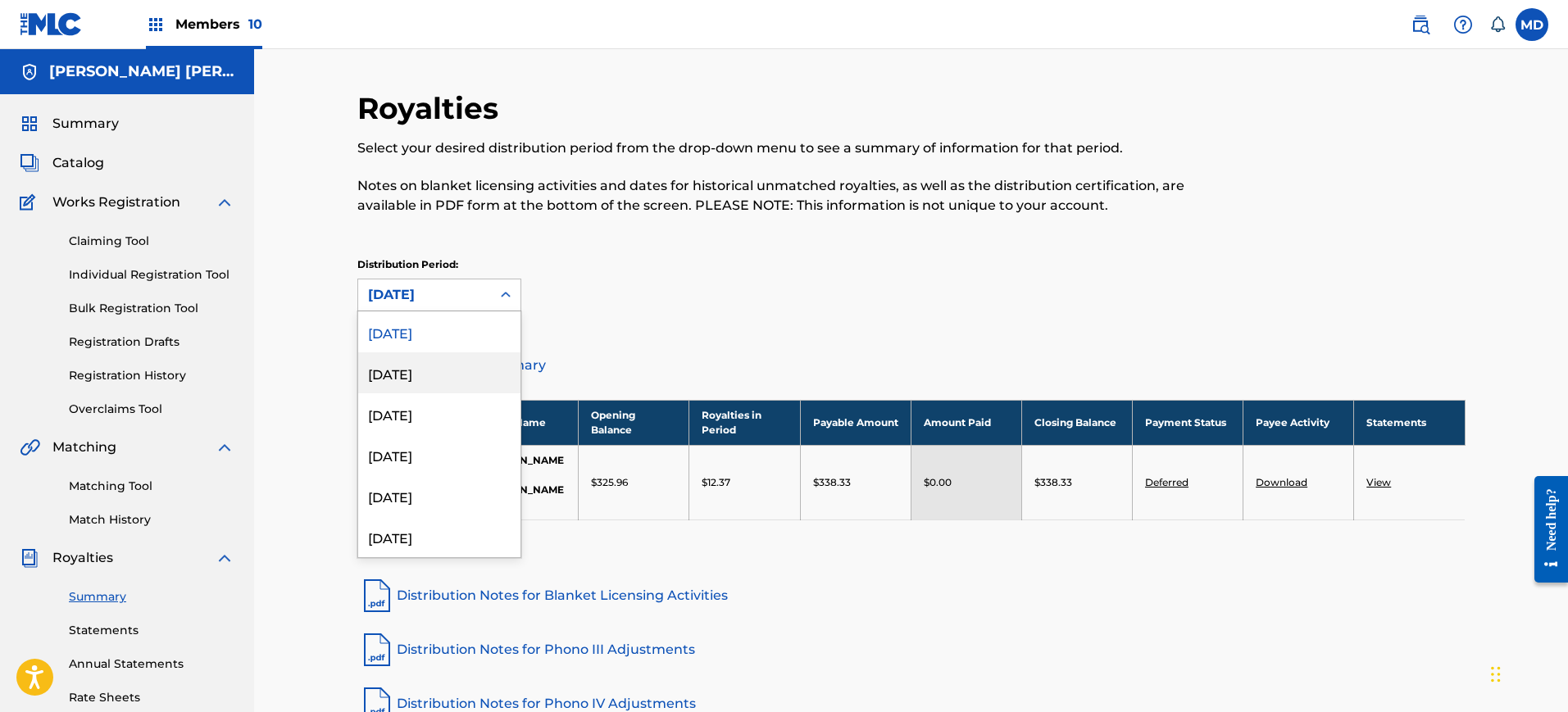
click at [462, 386] on div "[DATE]" at bounding box center [439, 372] width 162 height 41
click at [450, 298] on div "[DATE]" at bounding box center [424, 294] width 113 height 20
click at [433, 338] on div "[DATE]" at bounding box center [439, 331] width 162 height 41
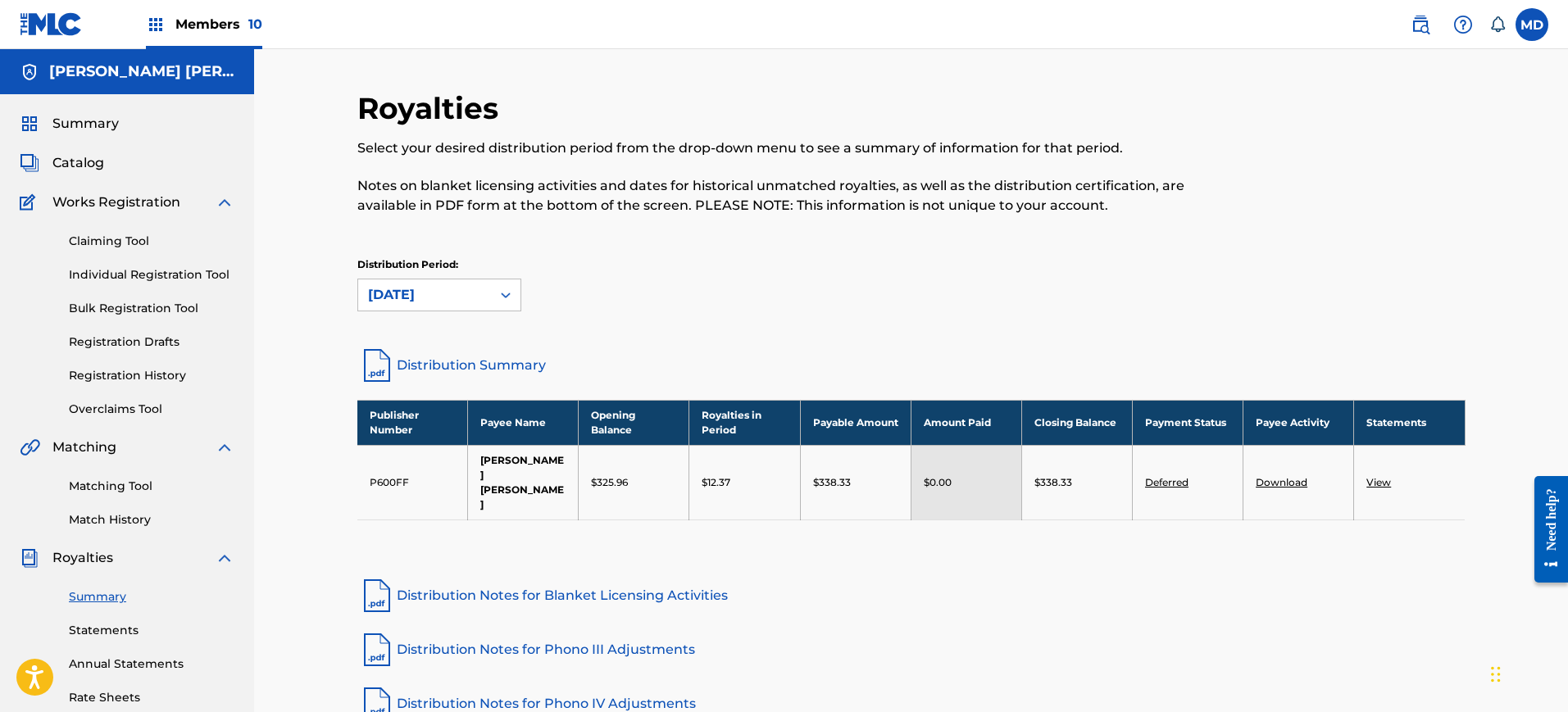
click at [1384, 476] on link "View" at bounding box center [1378, 481] width 24 height 12
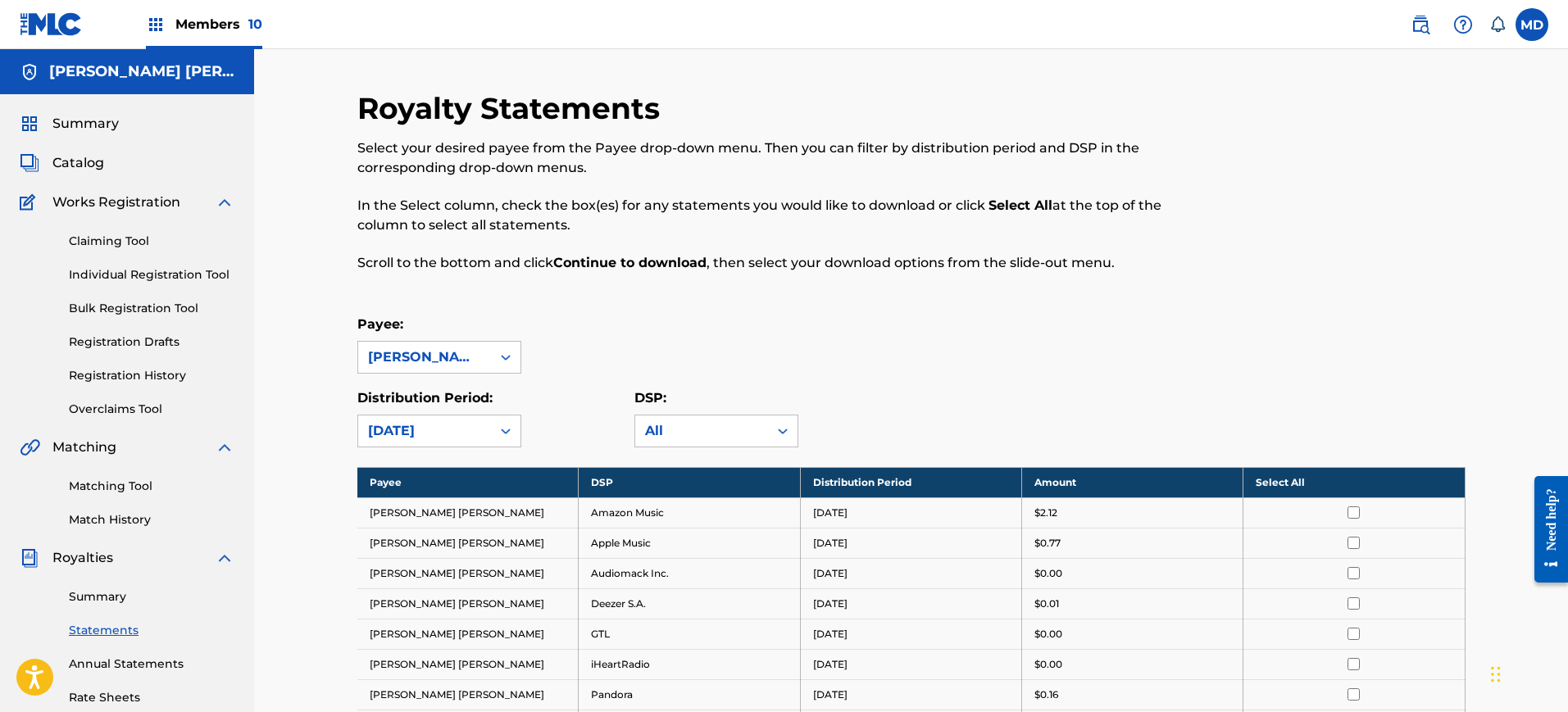
click at [1267, 484] on th "Select All" at bounding box center [1354, 482] width 222 height 31
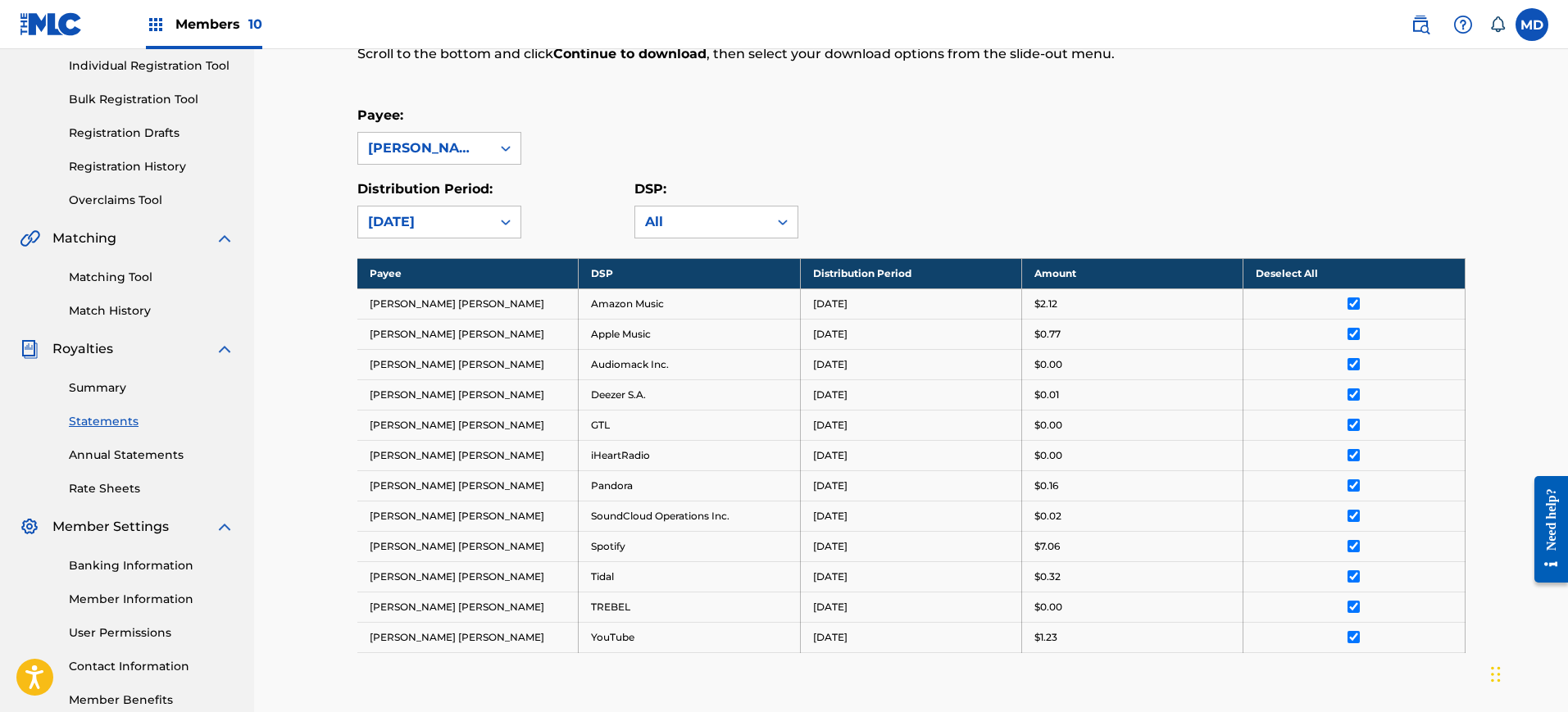
scroll to position [441, 0]
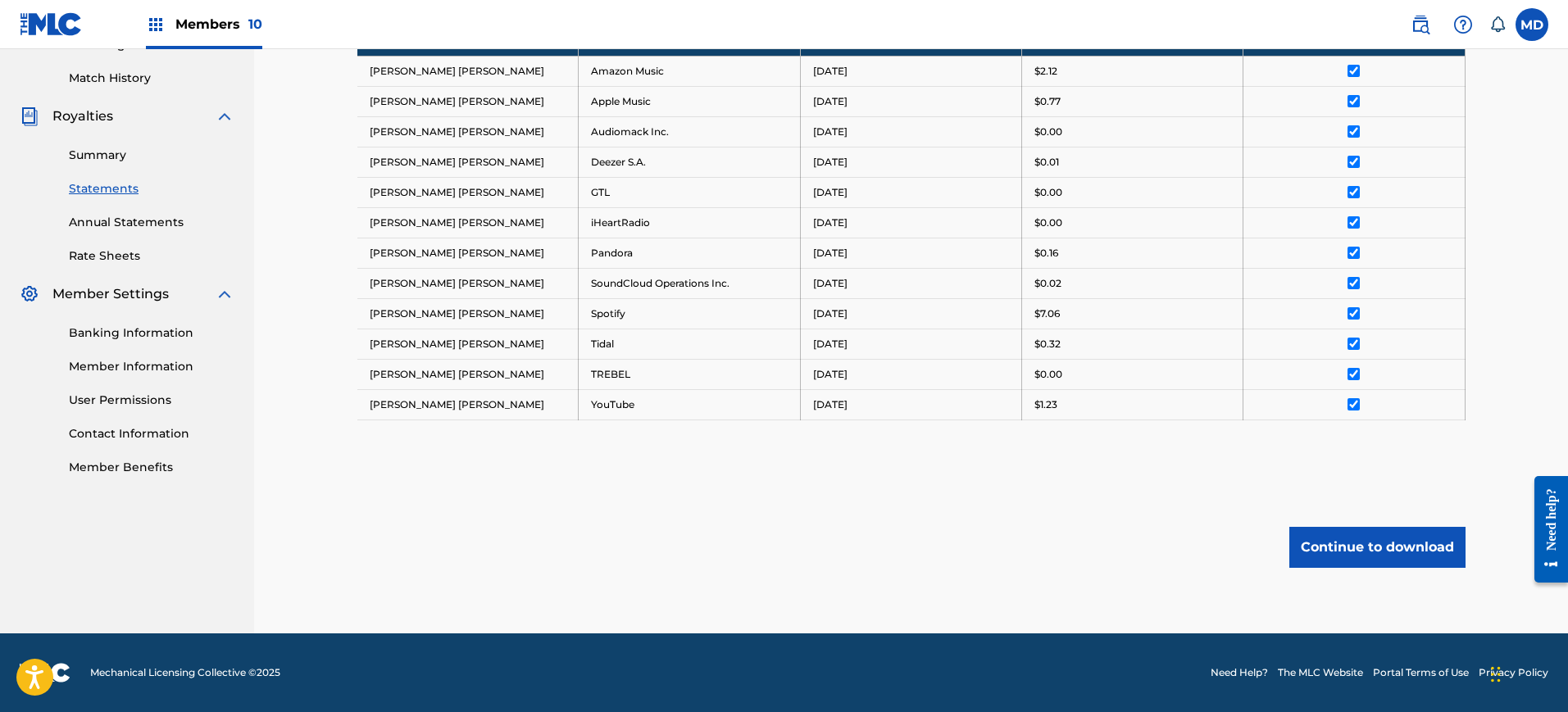
click at [1355, 541] on button "Continue to download" at bounding box center [1377, 547] width 176 height 41
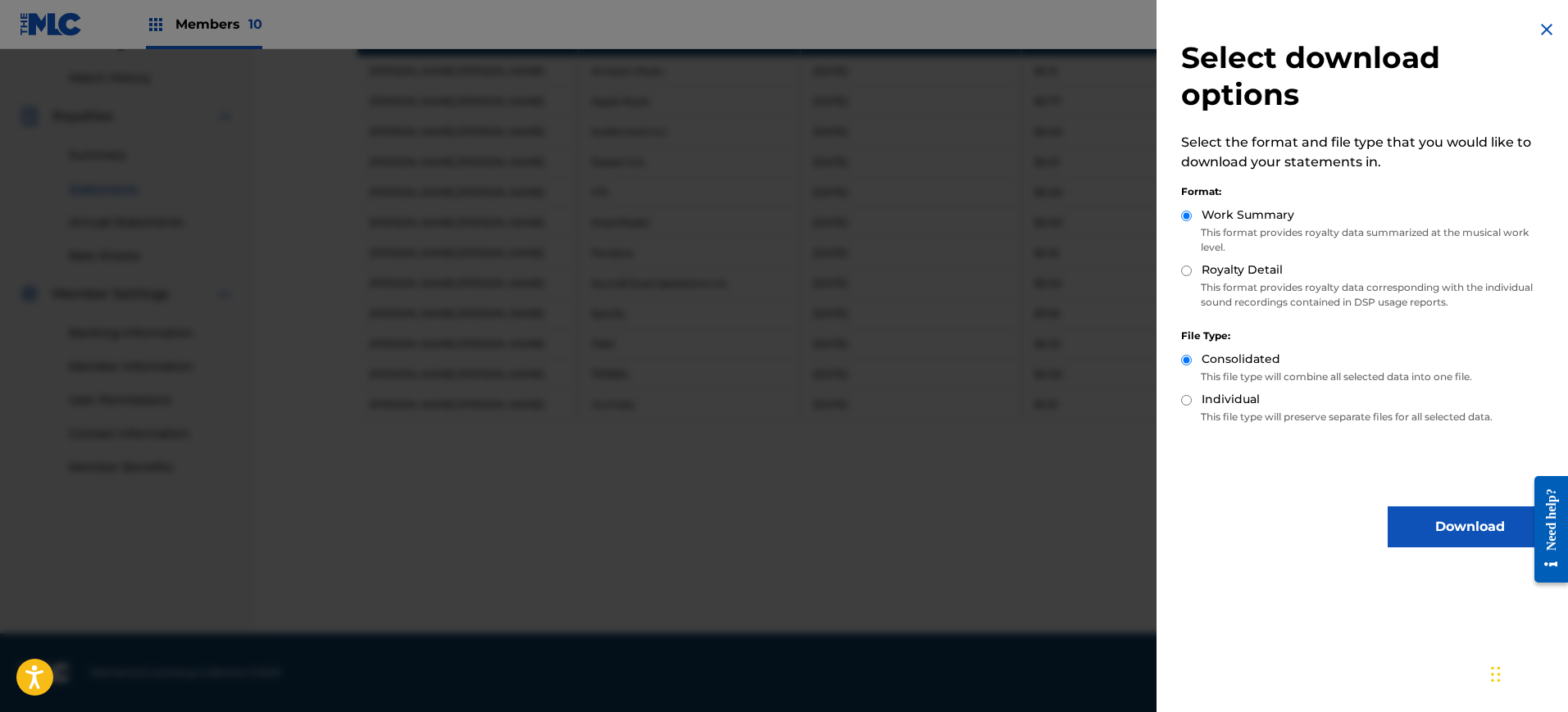
click at [1188, 272] on input "Royalty Detail" at bounding box center [1185, 270] width 10 height 10
radio input "true"
click at [1445, 529] on button "Download" at bounding box center [1469, 527] width 164 height 41
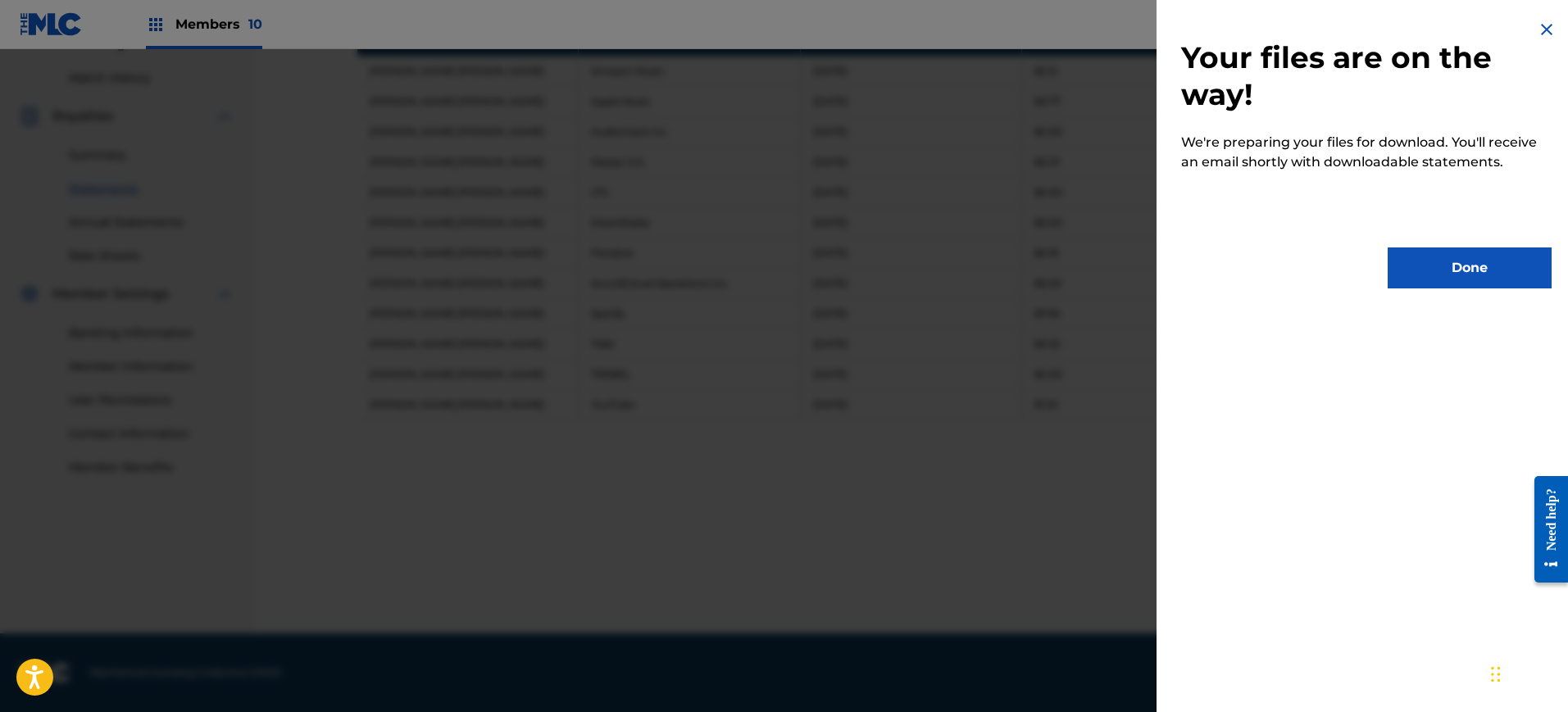
click at [1455, 253] on button "Done" at bounding box center [1469, 268] width 164 height 41
